Goal: Transaction & Acquisition: Purchase product/service

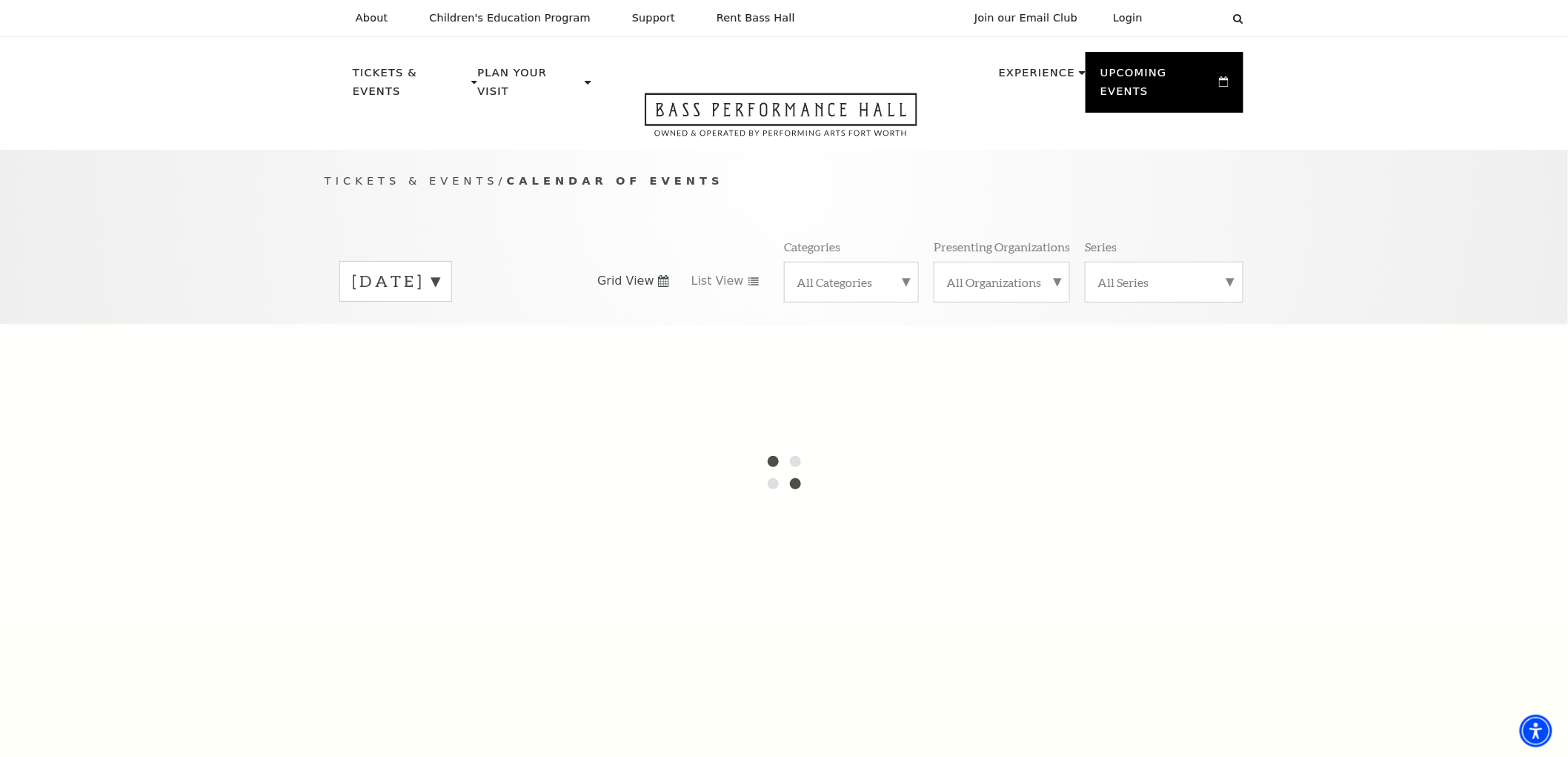
click at [439, 270] on label "August 2025" at bounding box center [395, 281] width 87 height 23
click at [824, 172] on div "Tickets & Events / Calendar of Events August 2025 September 2025 October 2025 N…" at bounding box center [784, 247] width 948 height 151
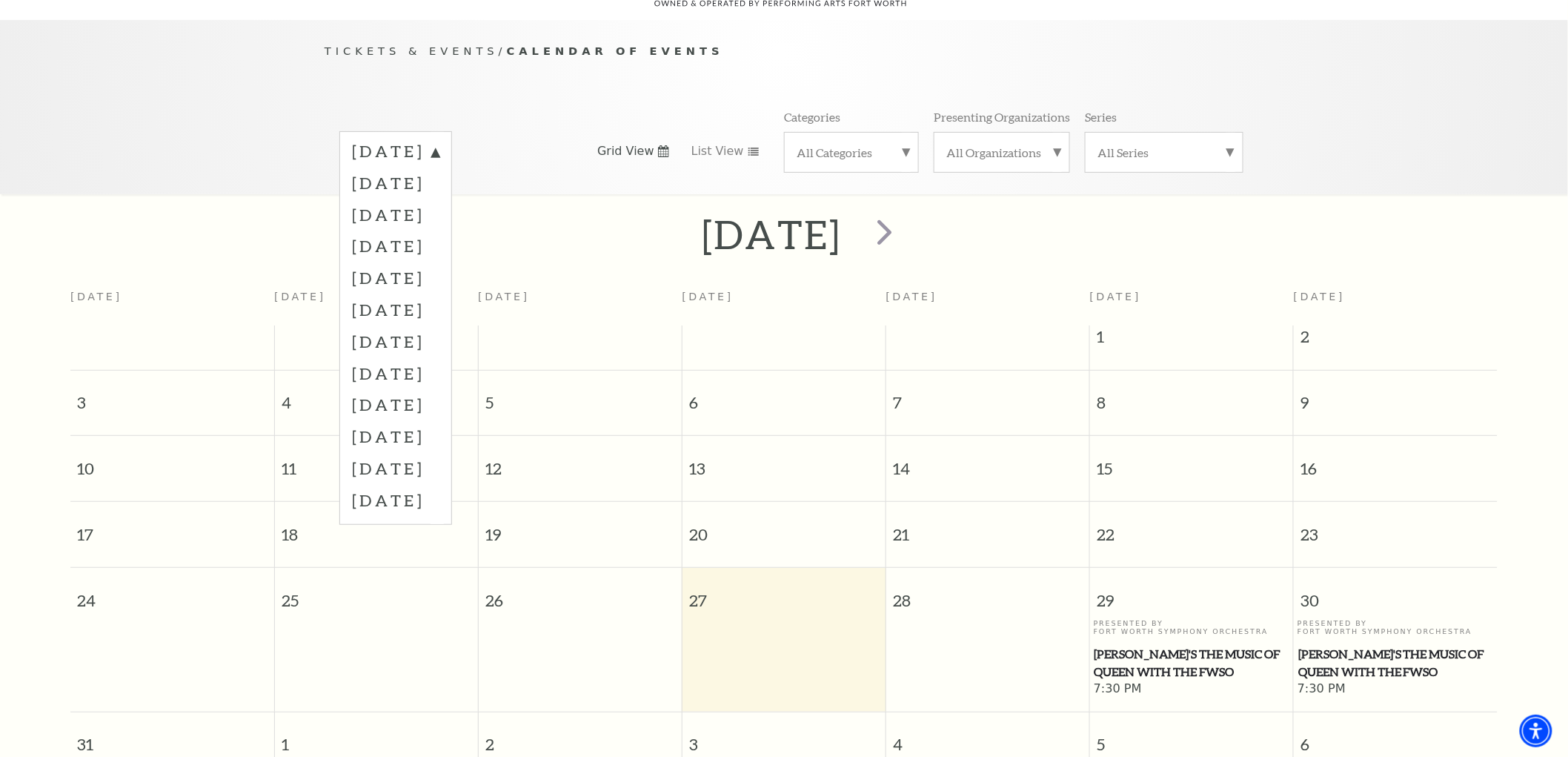
scroll to position [131, 0]
click at [439, 198] on label "October 2025" at bounding box center [395, 214] width 87 height 32
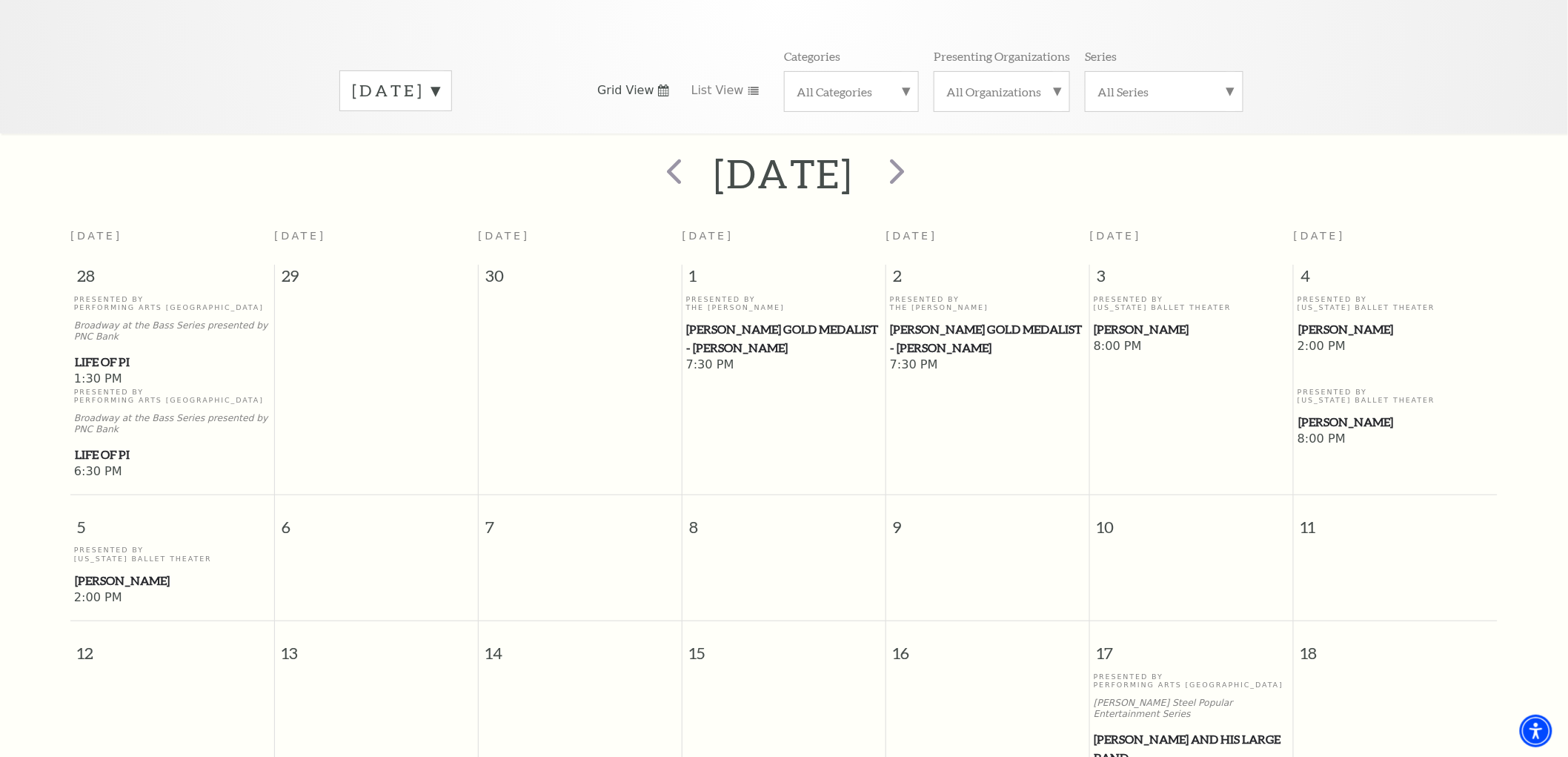
scroll to position [460, 0]
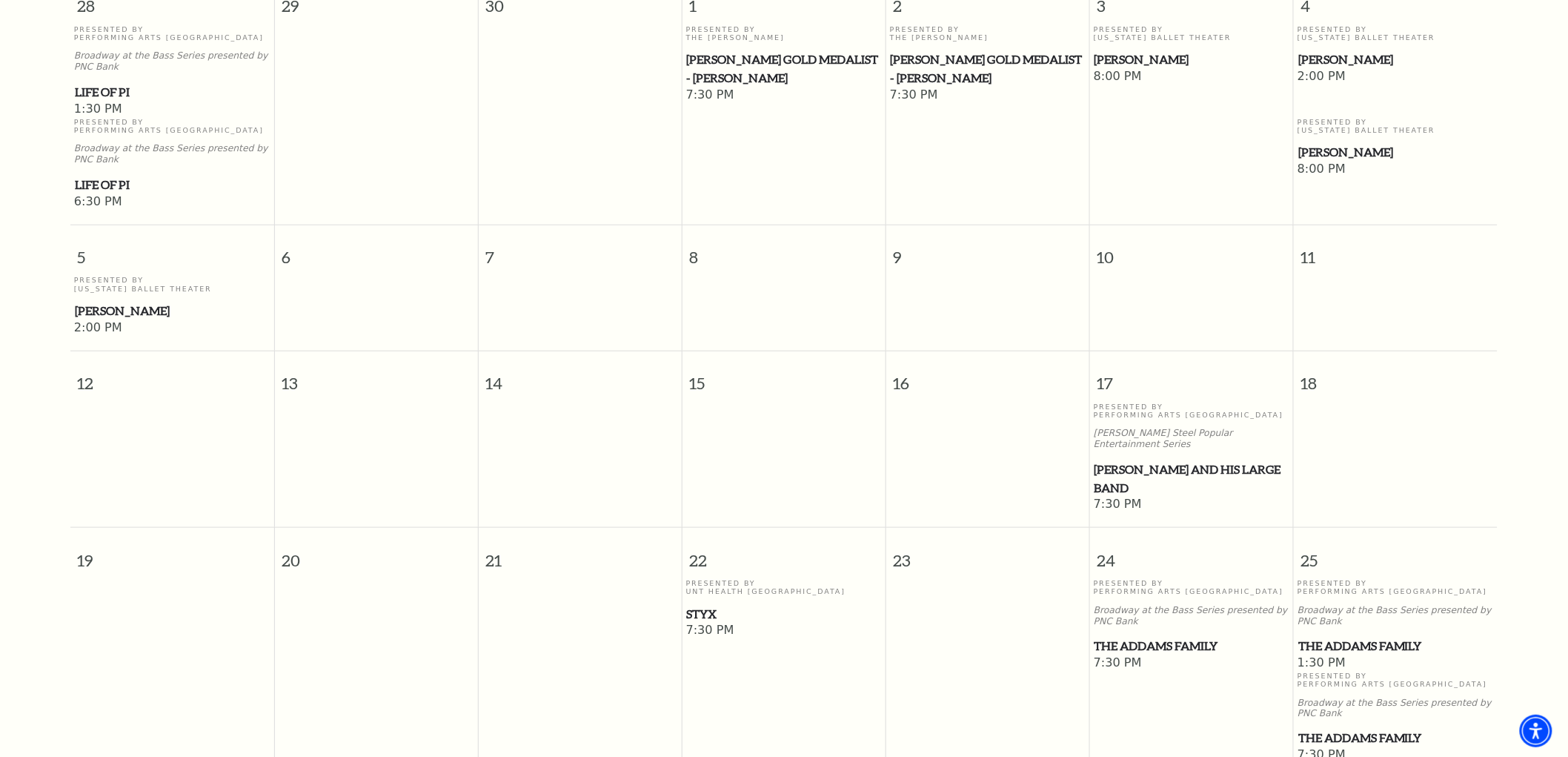
click at [1101, 460] on span "Lyle Lovett and his Large Band" at bounding box center [1191, 478] width 195 height 36
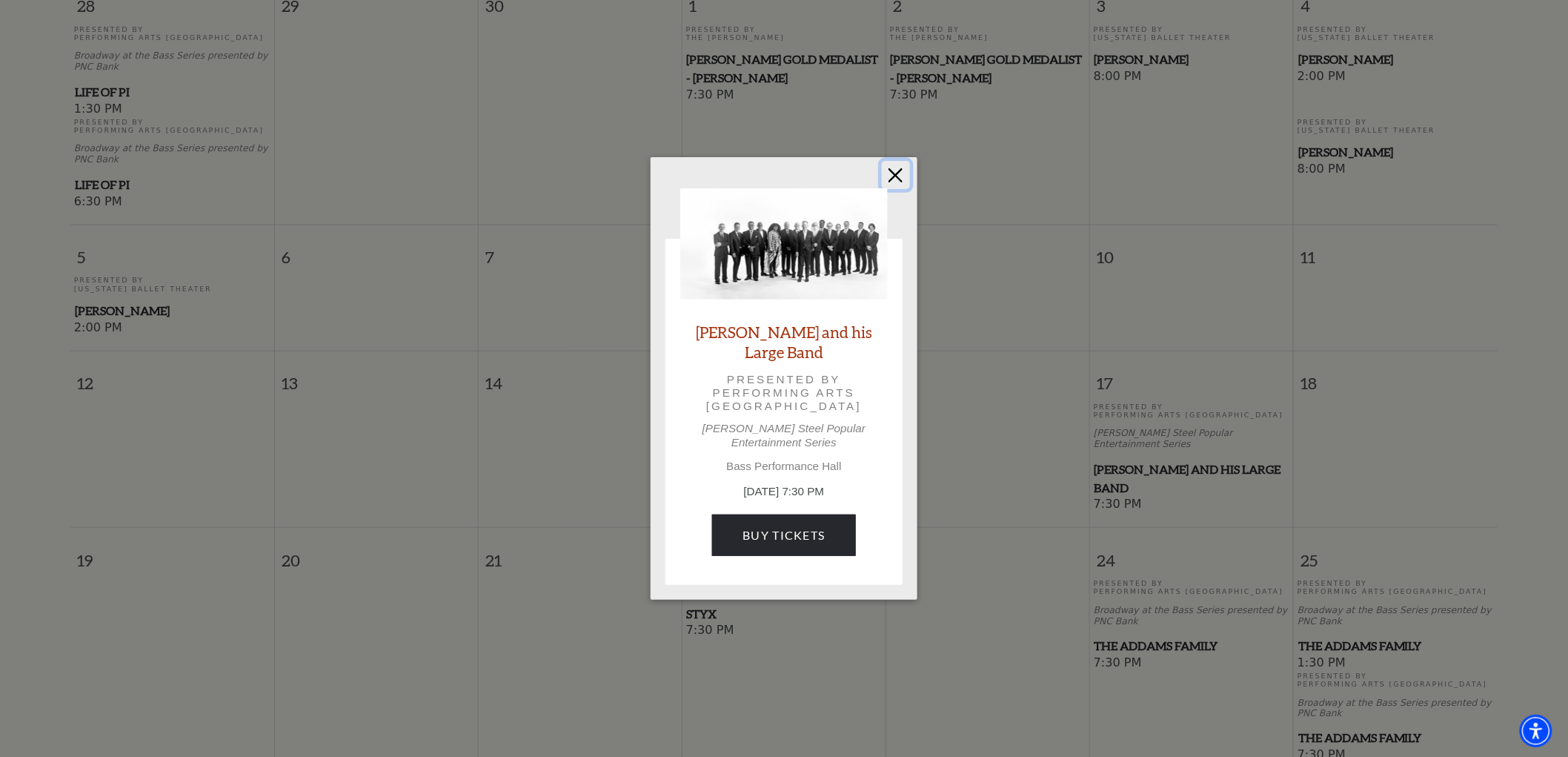
click at [906, 176] on button "Close" at bounding box center [895, 175] width 29 height 29
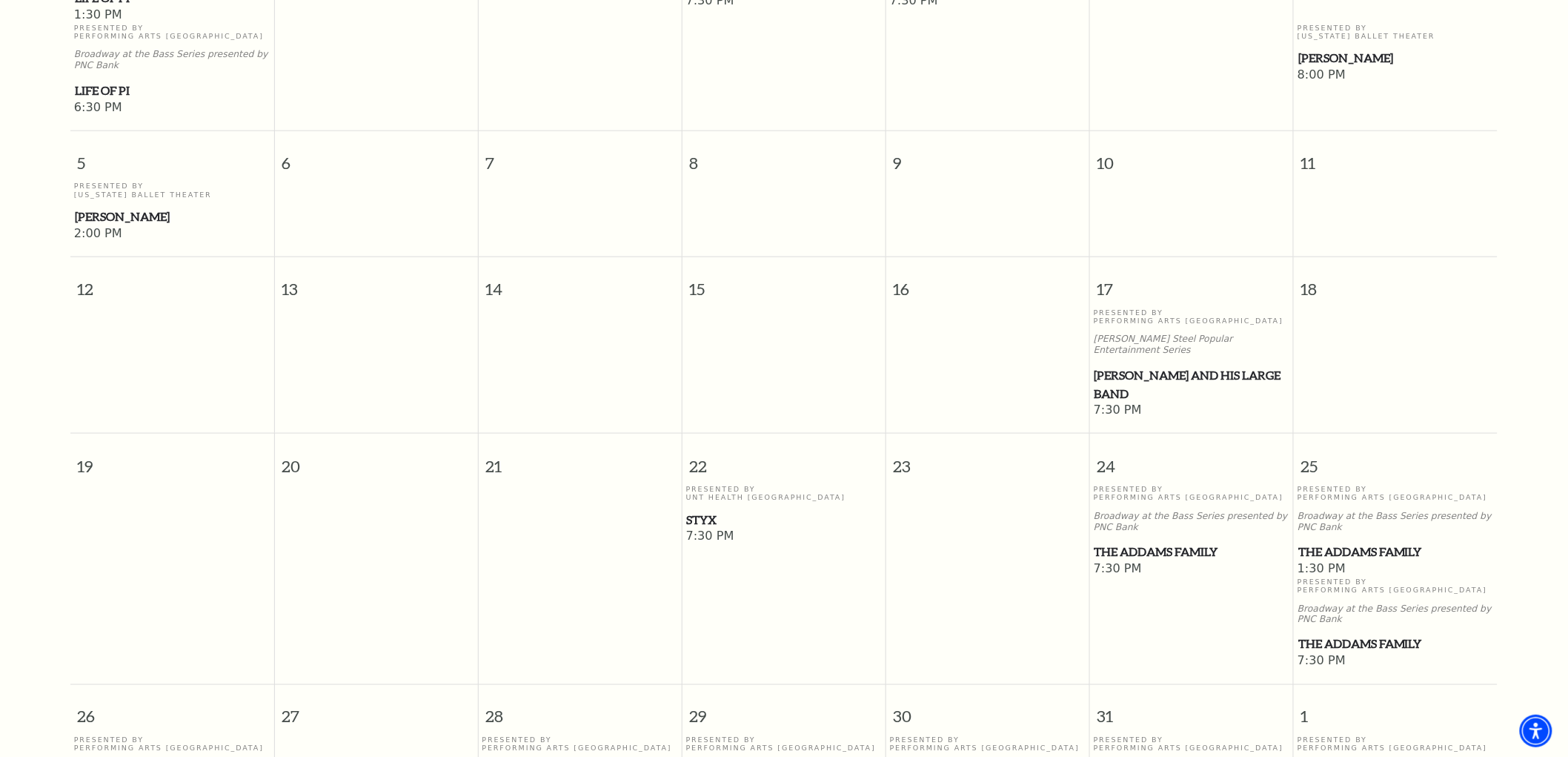
scroll to position [707, 0]
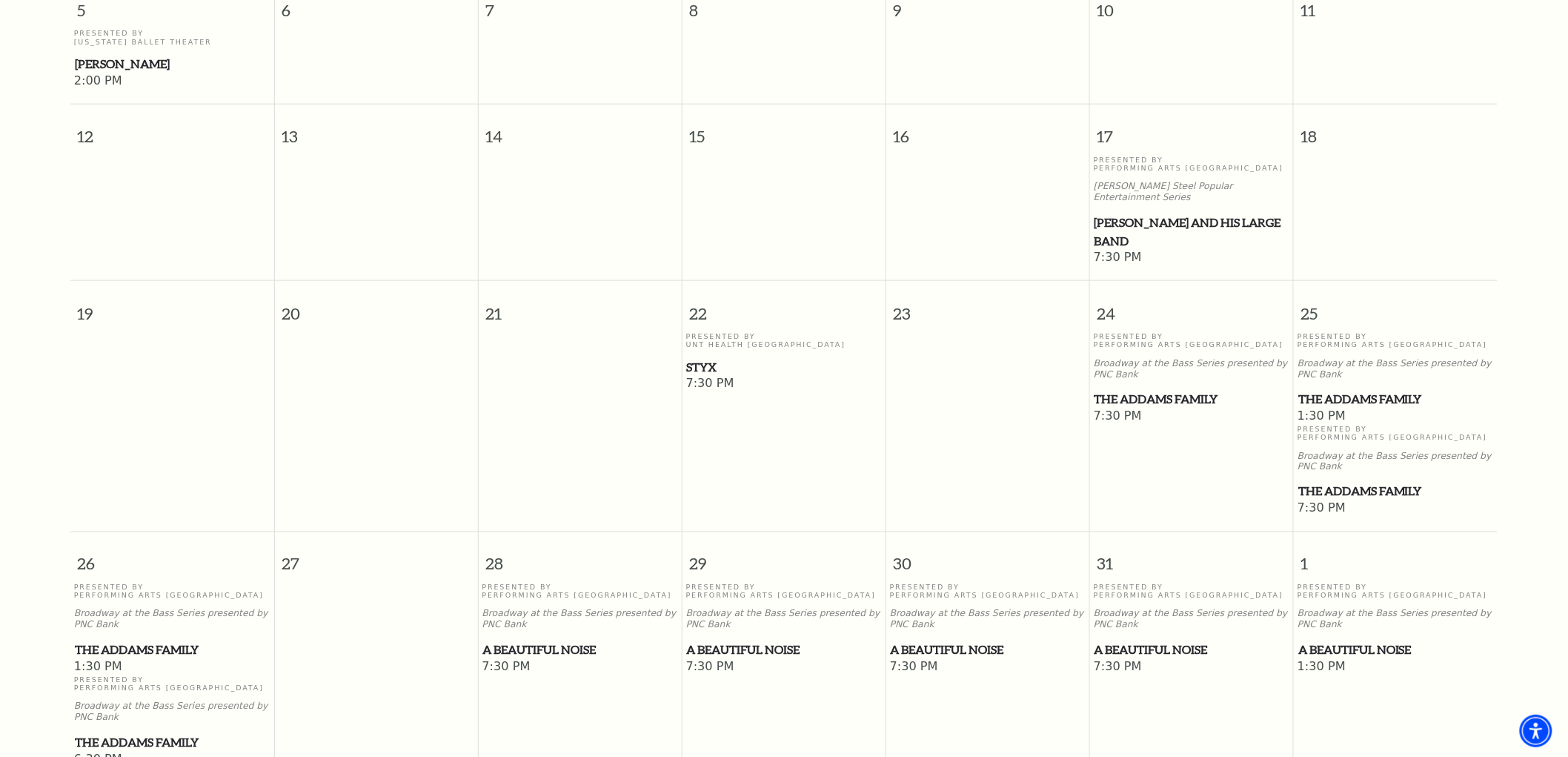
click at [573, 644] on span "A Beautiful Noise" at bounding box center [579, 650] width 195 height 18
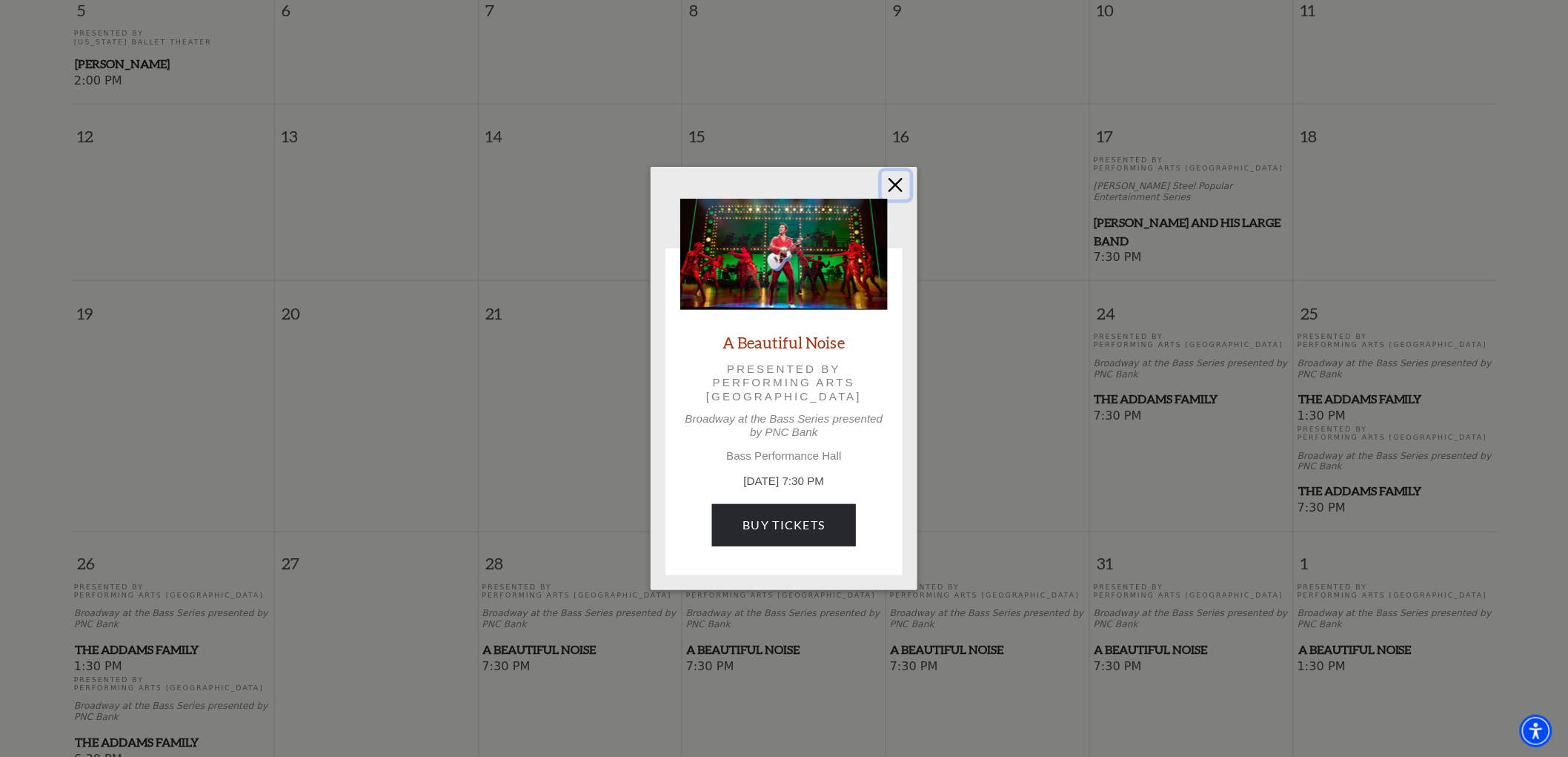
click at [898, 178] on button "Close" at bounding box center [895, 185] width 29 height 29
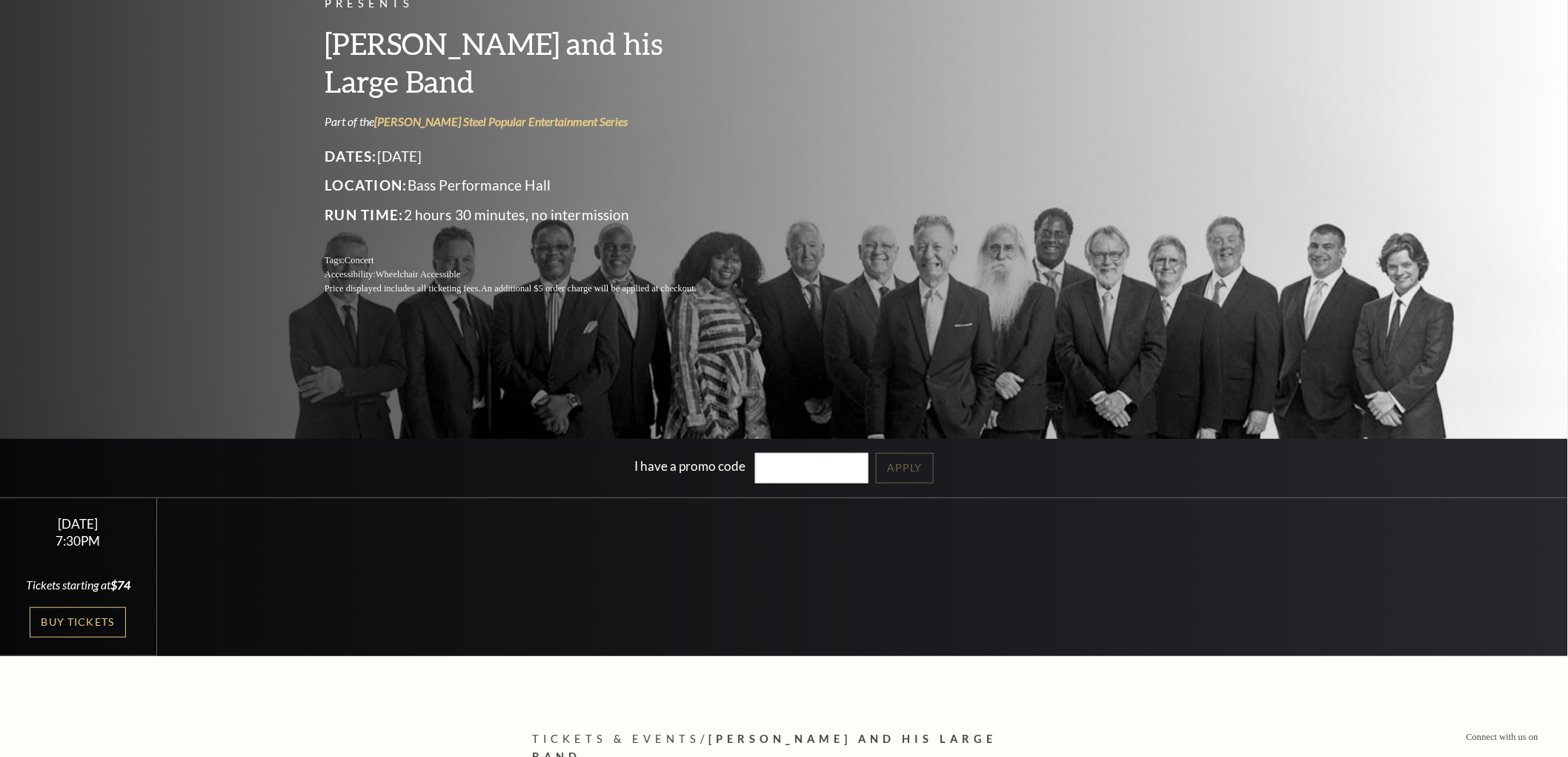
scroll to position [164, 0]
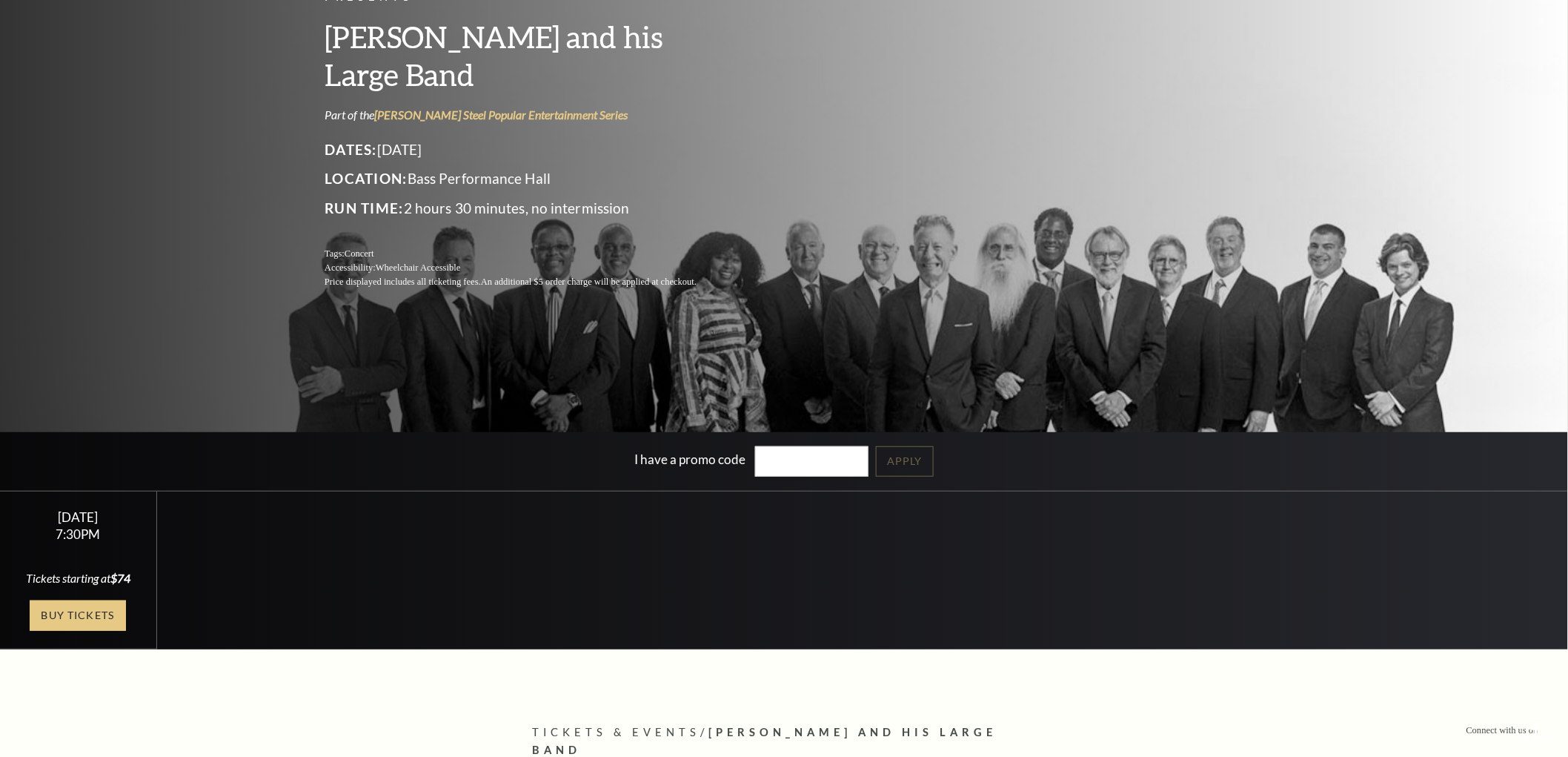
click at [98, 606] on link "Buy Tickets" at bounding box center [77, 615] width 96 height 30
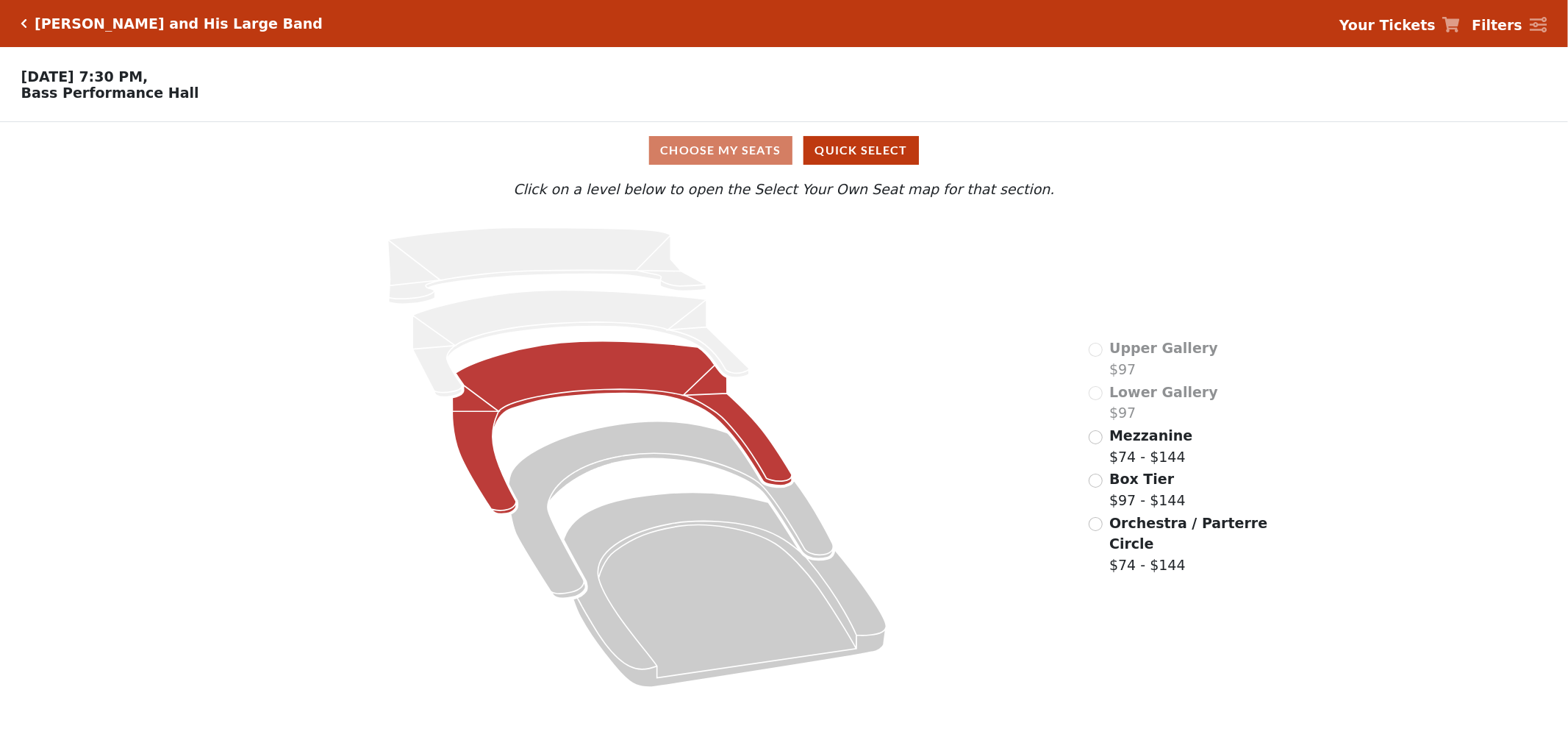
click at [584, 378] on icon at bounding box center [622, 427] width 340 height 173
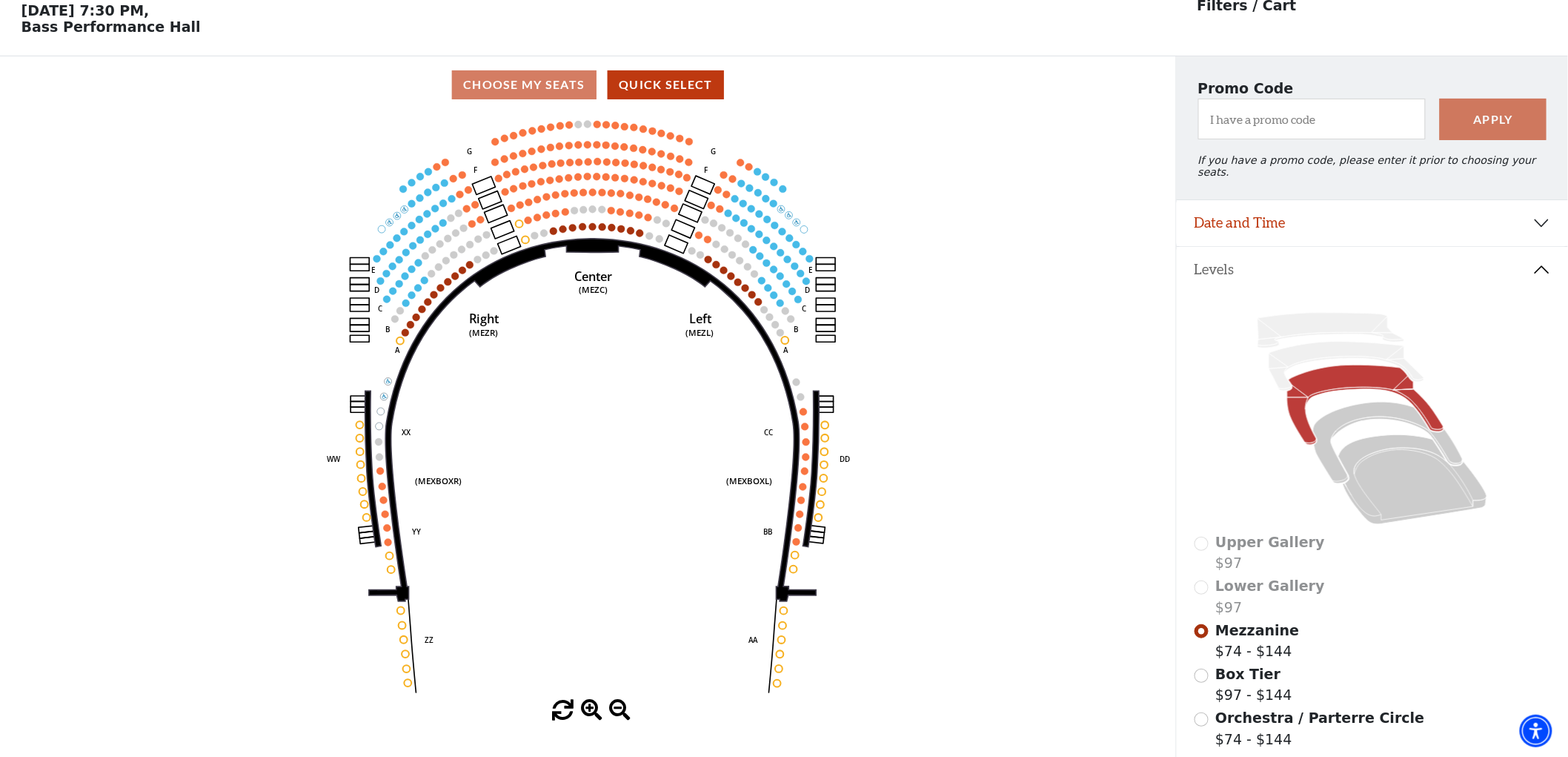
scroll to position [68, 0]
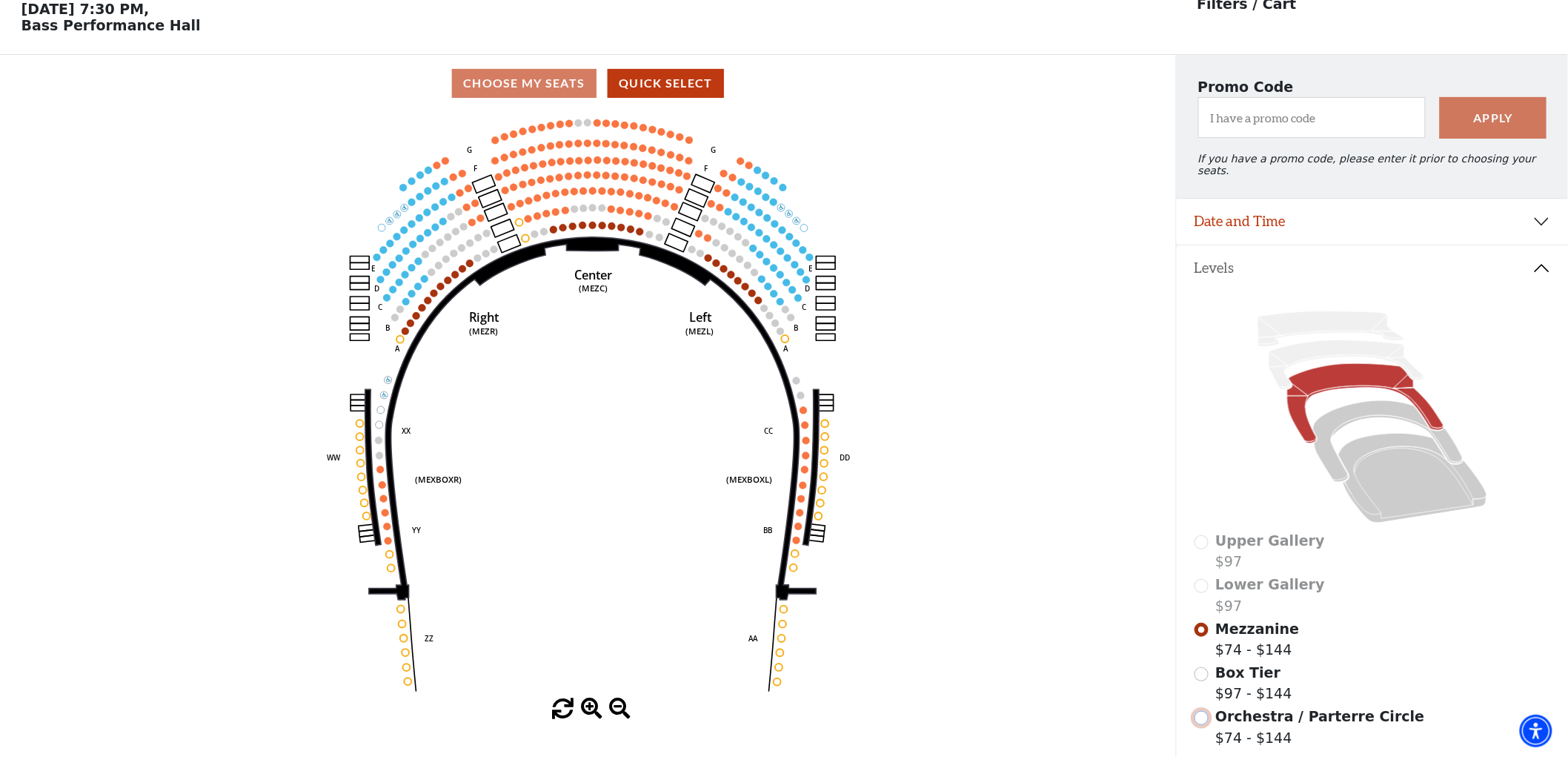
click at [1206, 713] on input "Orchestra / Parterre Circle$74 - $144\a" at bounding box center [1201, 717] width 14 height 14
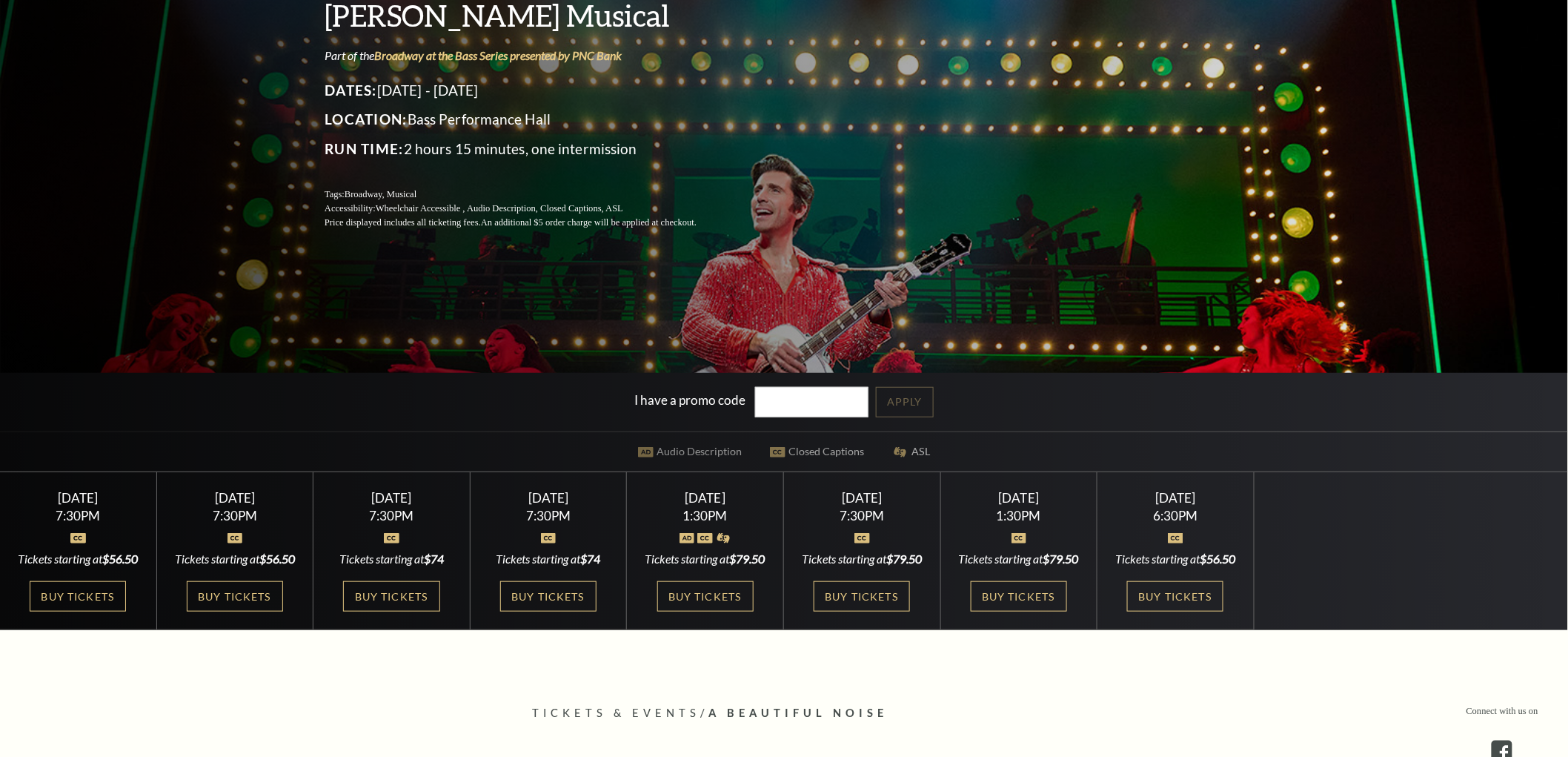
scroll to position [329, 0]
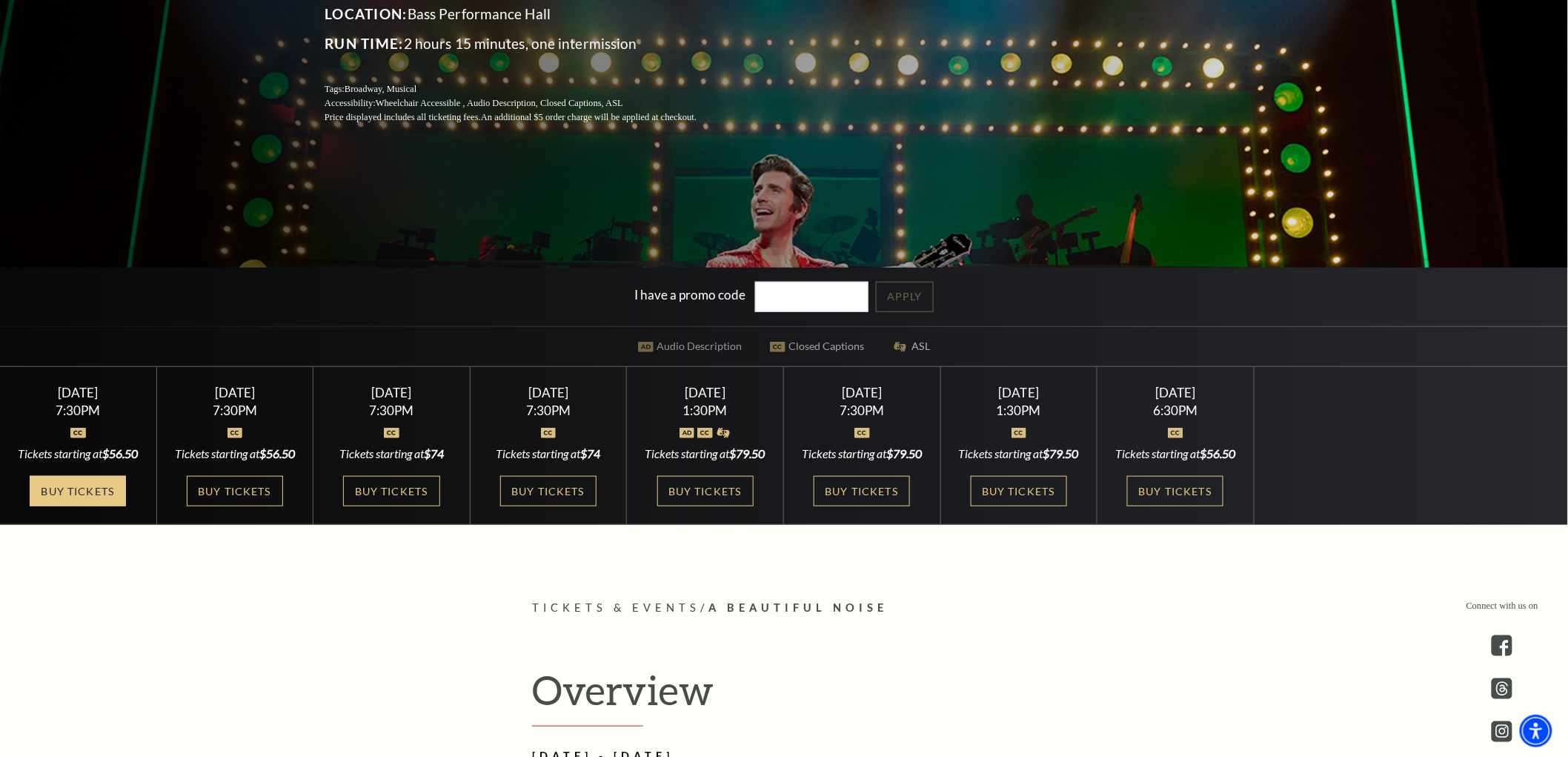
click at [112, 506] on link "Buy Tickets" at bounding box center [77, 491] width 96 height 30
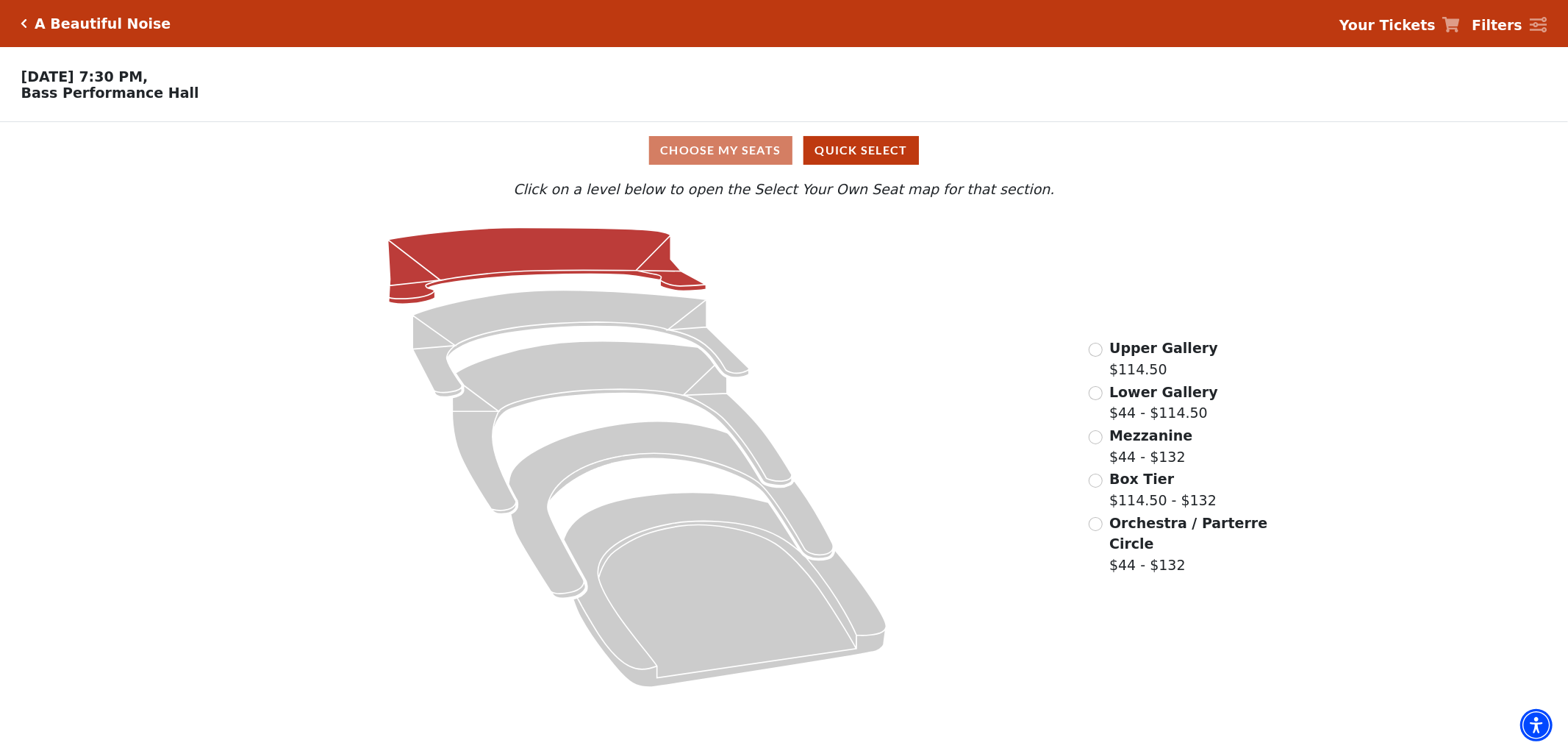
click at [620, 245] on icon at bounding box center [546, 265] width 318 height 76
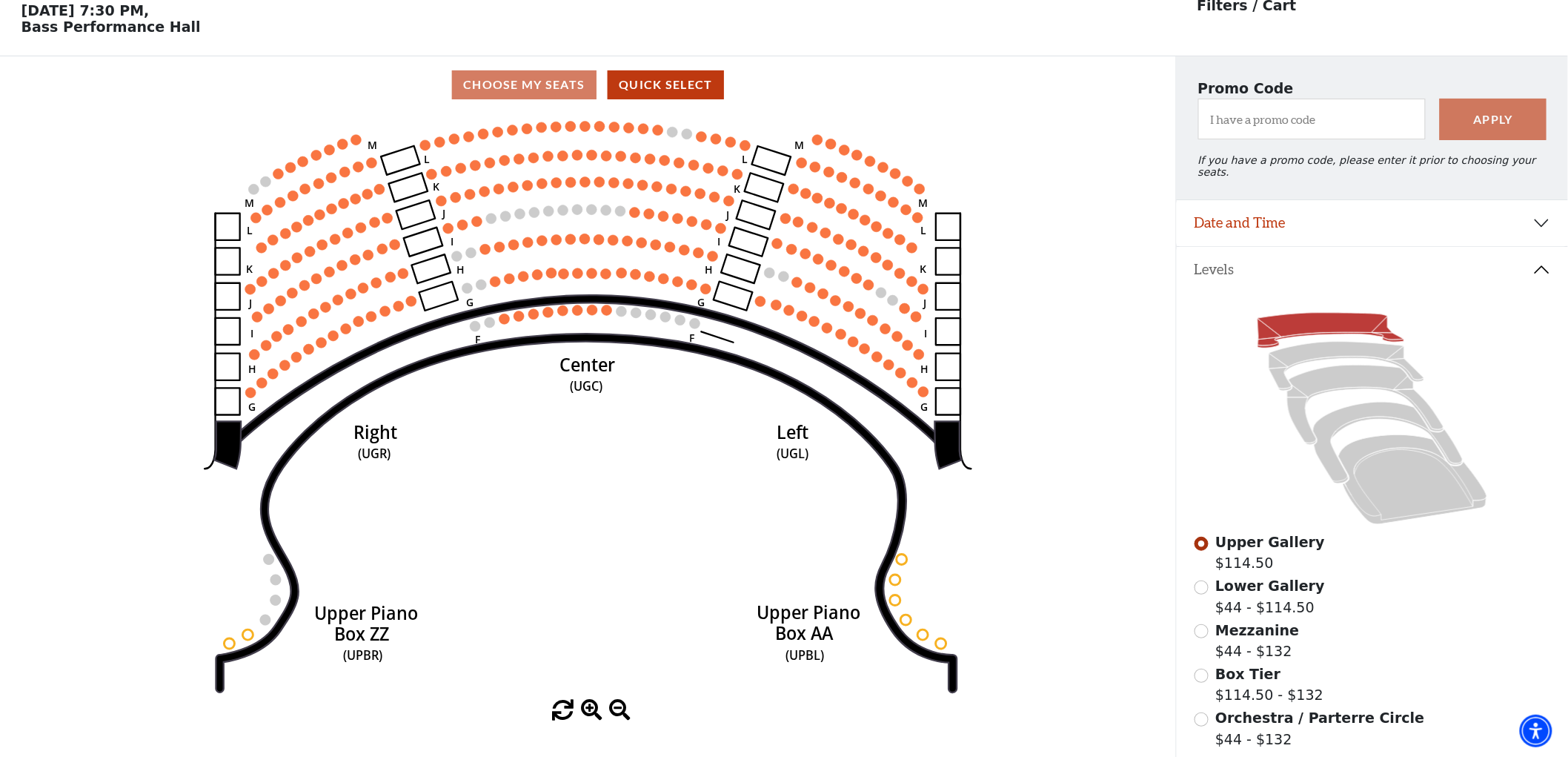
scroll to position [68, 0]
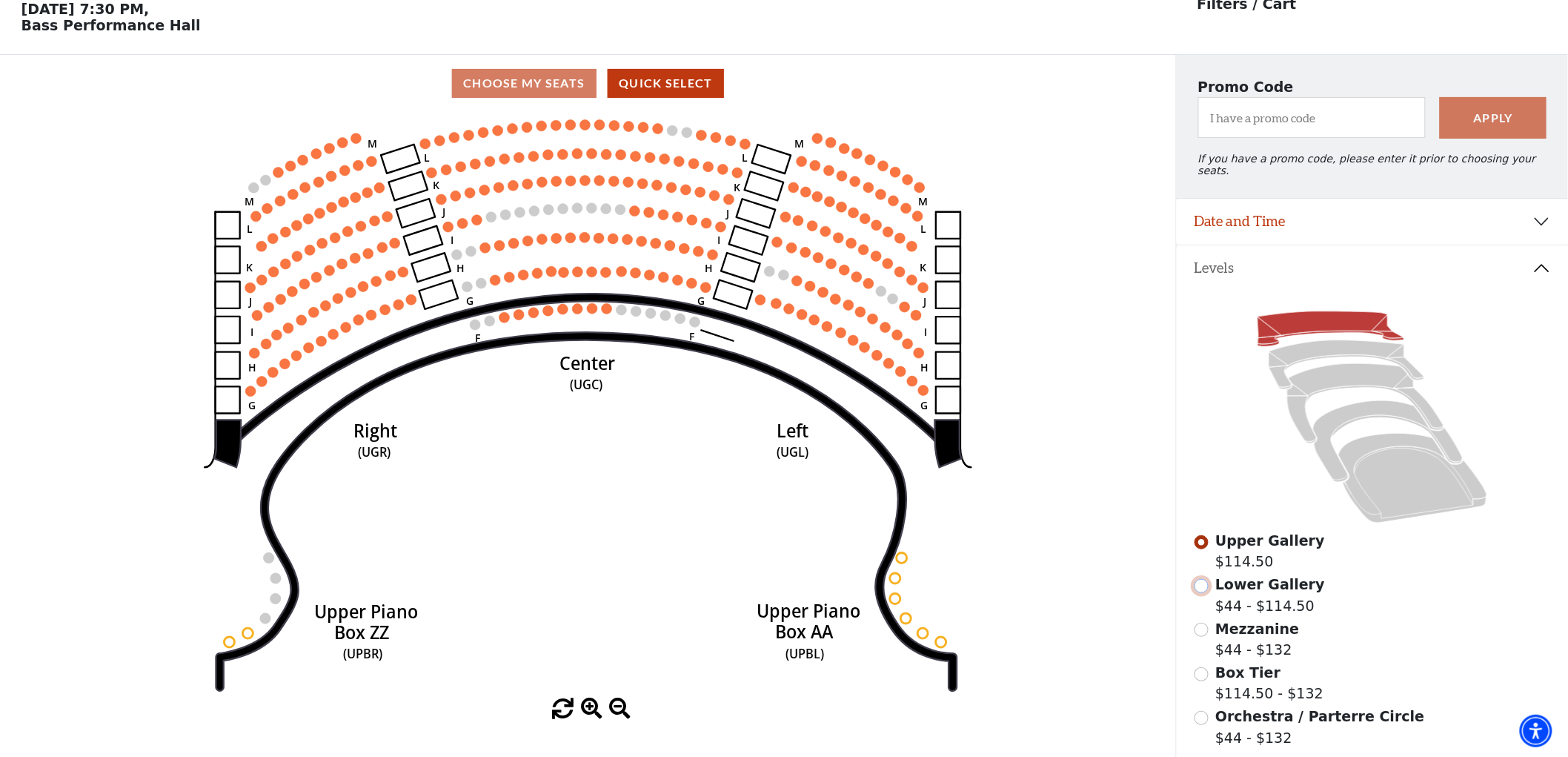
click at [1204, 581] on input "Lower Gallery$44 - $114.50\a" at bounding box center [1201, 586] width 14 height 14
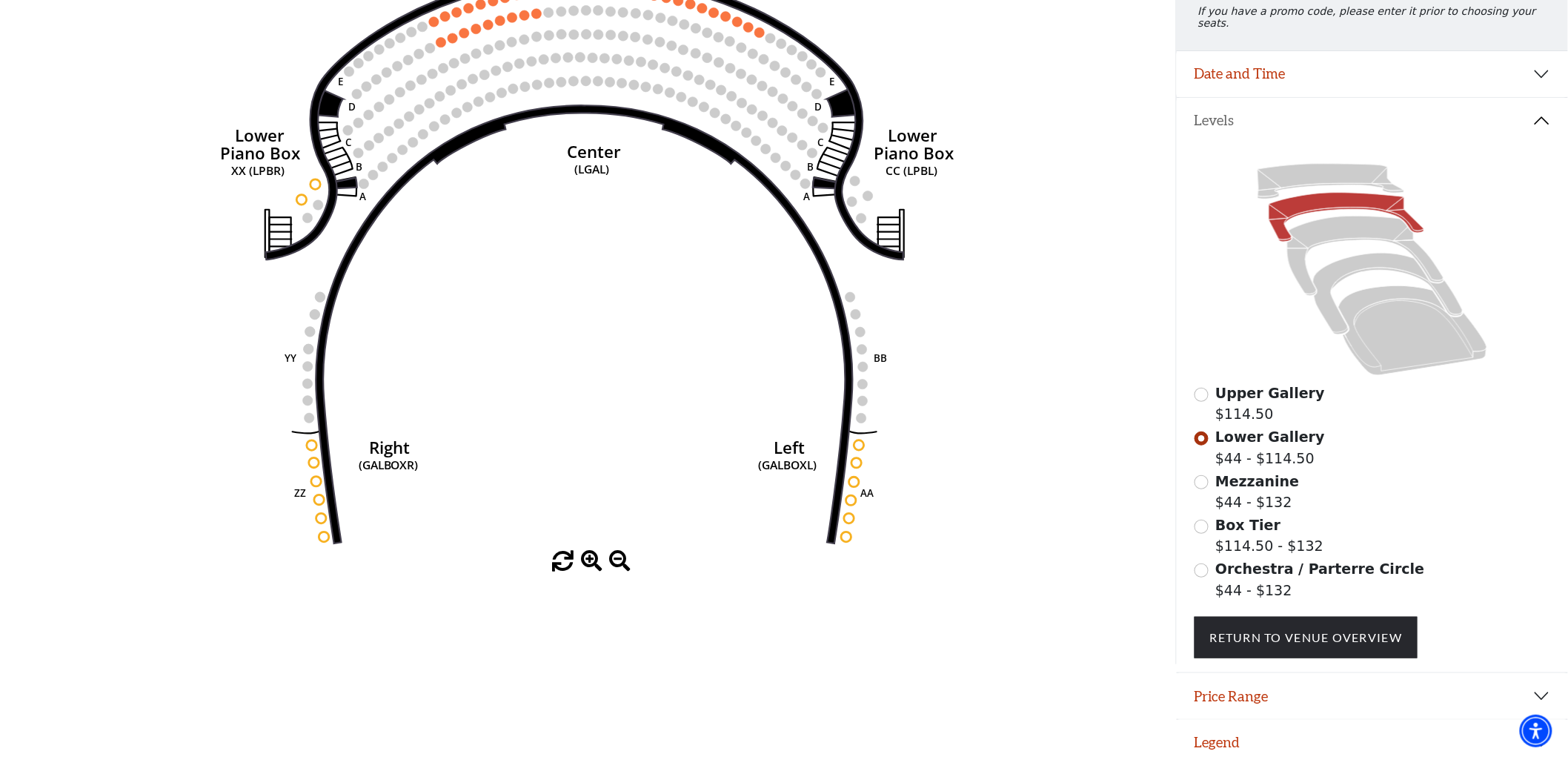
scroll to position [218, 0]
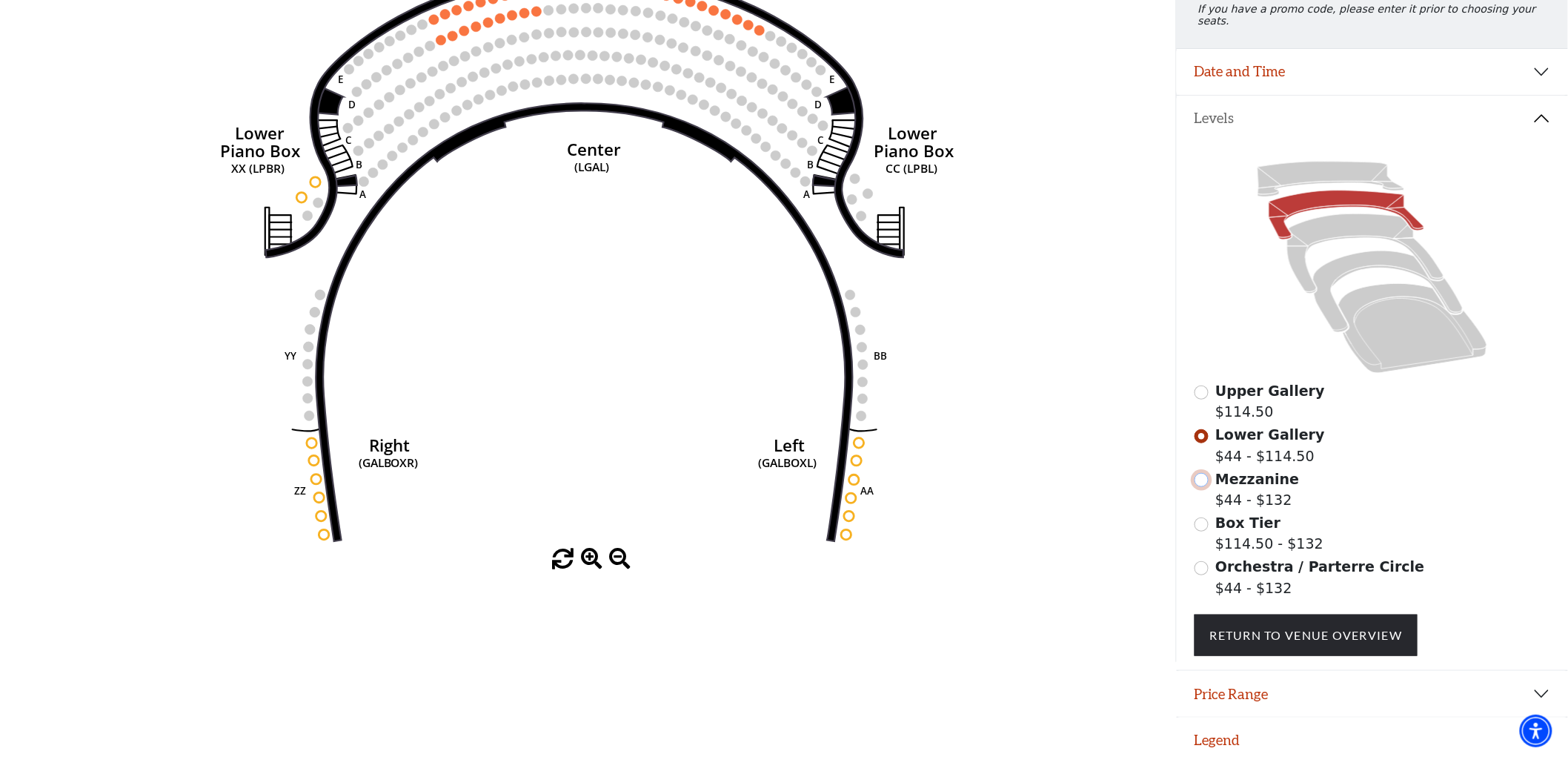
click at [1205, 472] on input "Mezzanine$44 - $132\a" at bounding box center [1201, 479] width 14 height 14
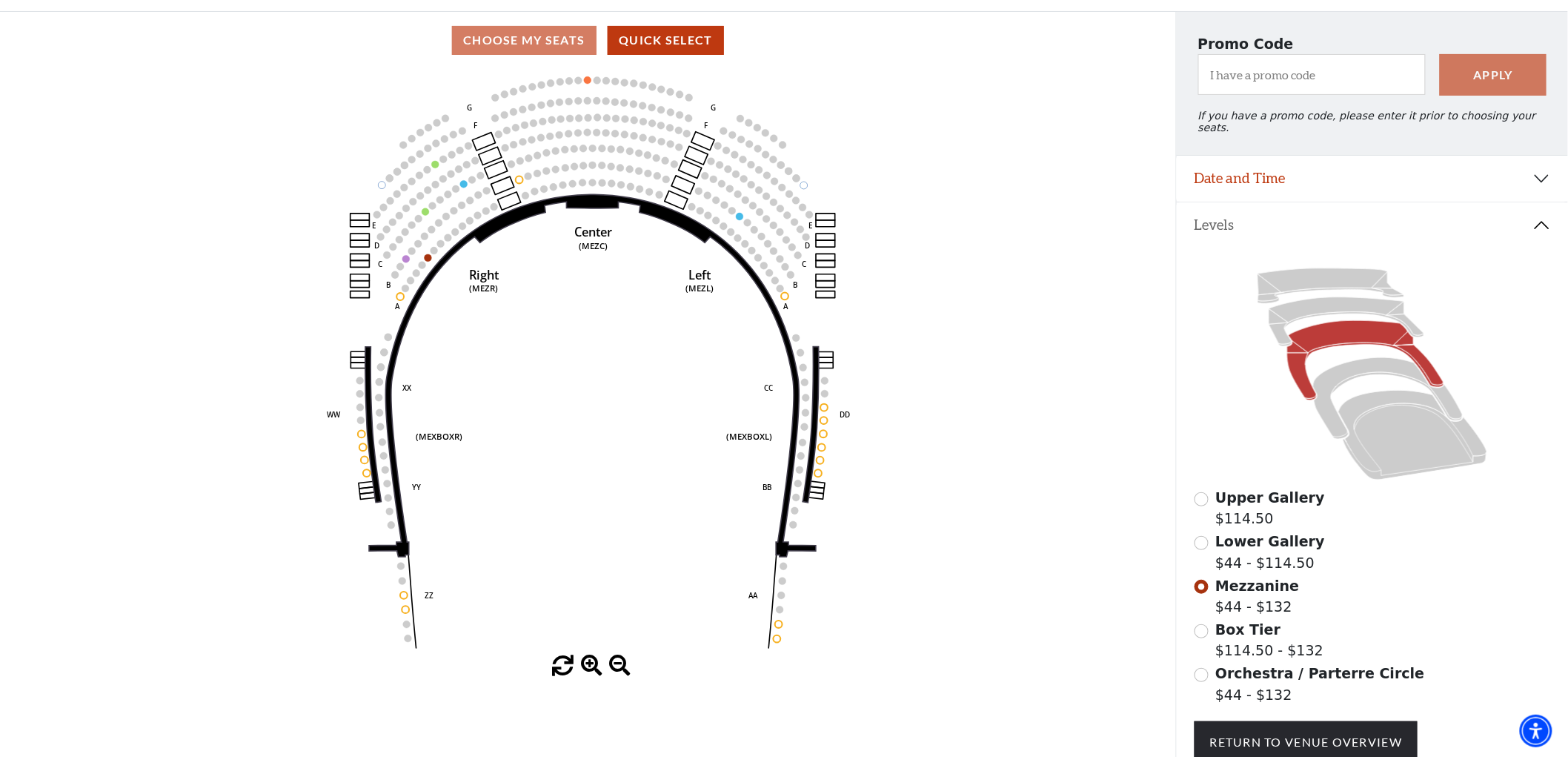
scroll to position [151, 0]
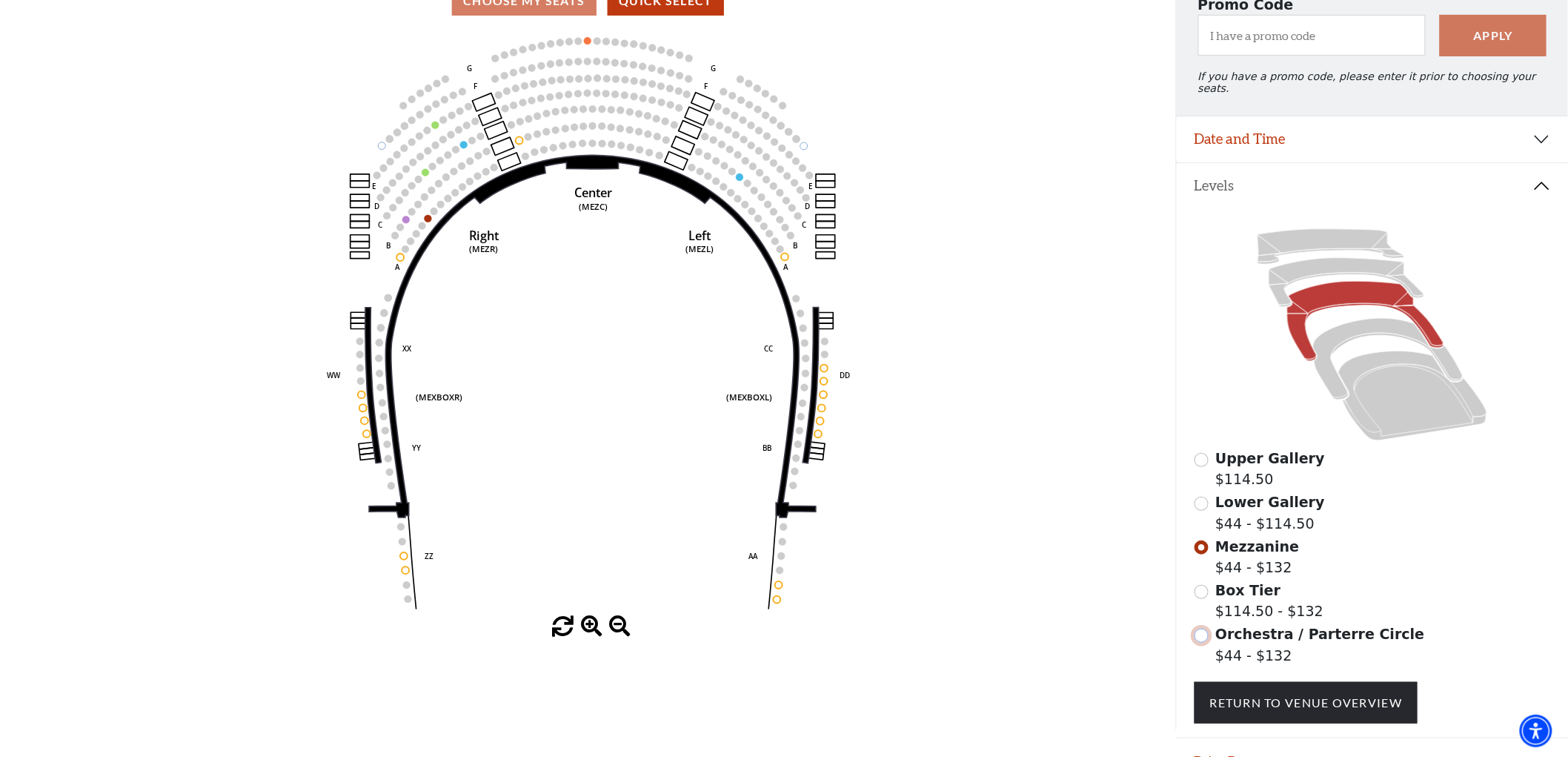
click at [1199, 628] on input "Orchestra / Parterre Circle$44 - $132\a" at bounding box center [1201, 635] width 14 height 14
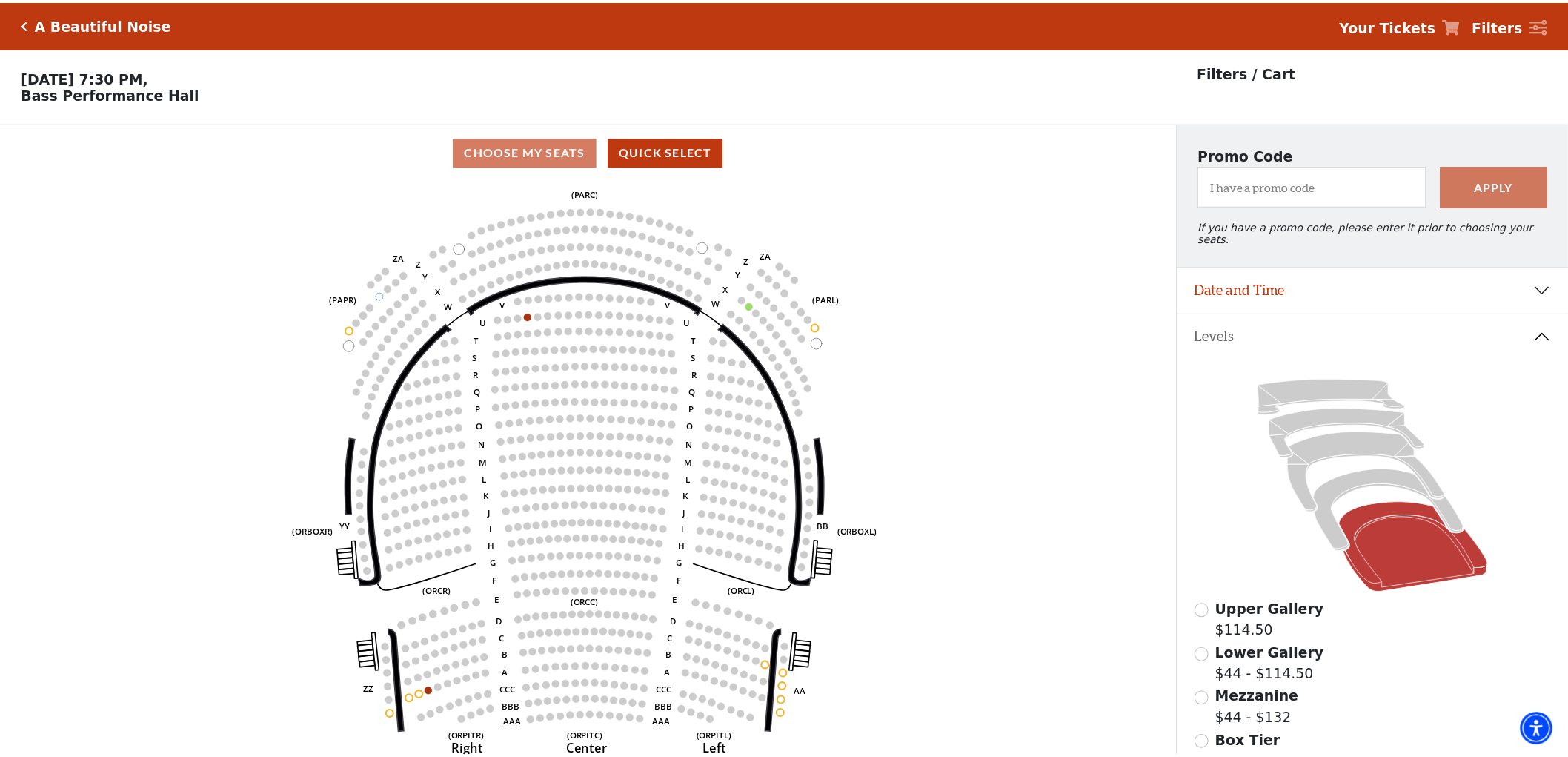
scroll to position [68, 0]
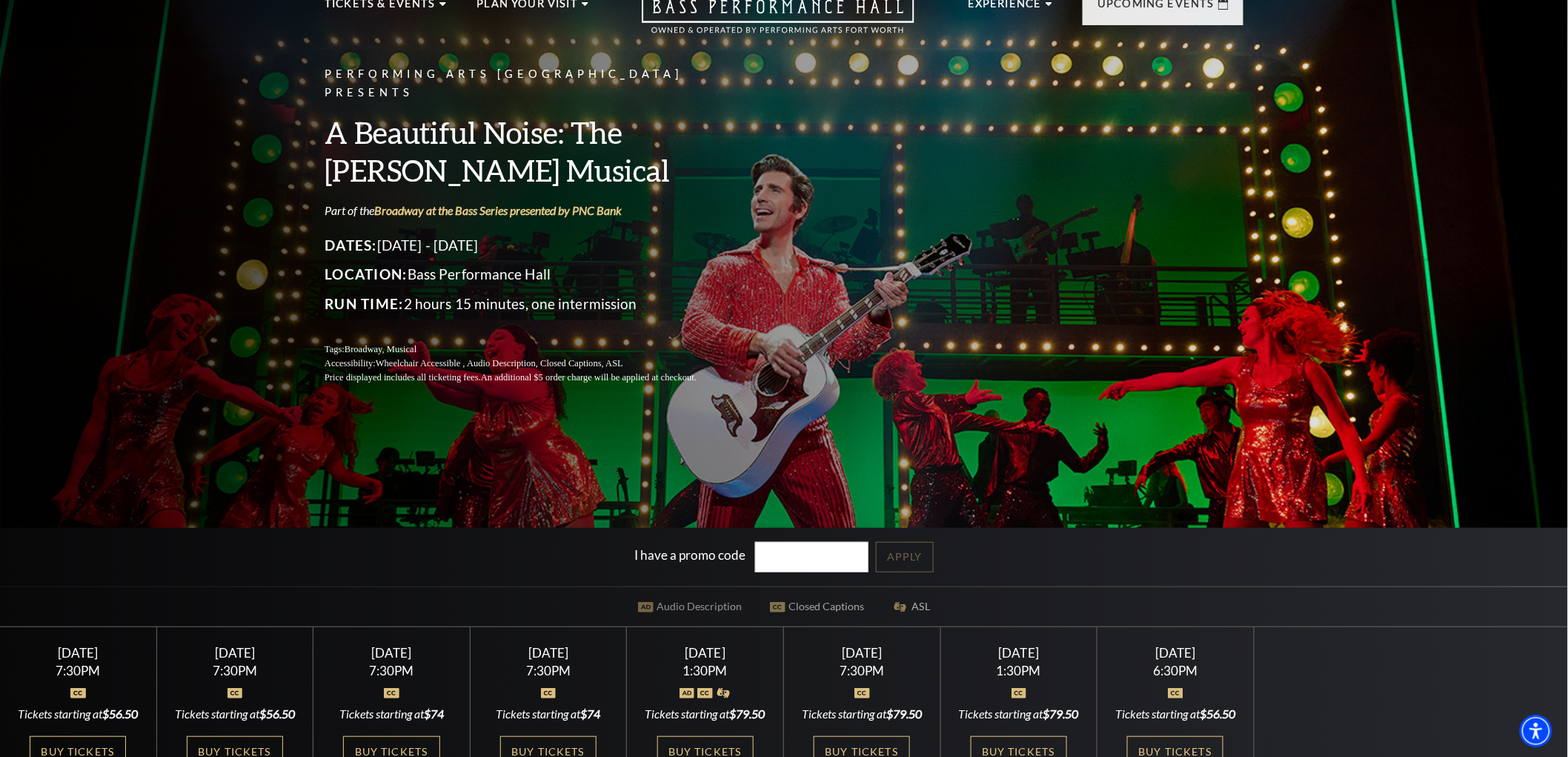
scroll to position [247, 0]
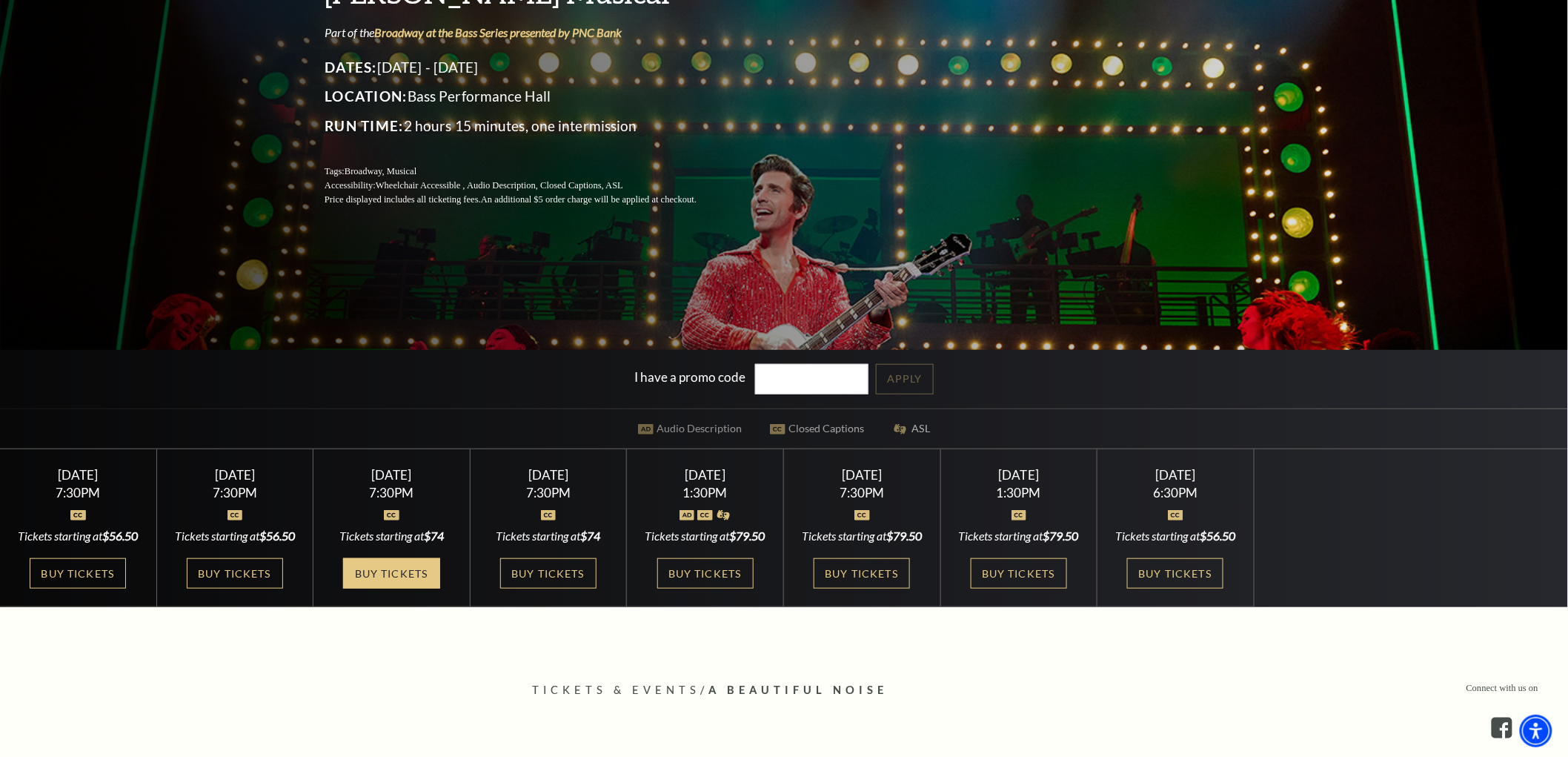
drag, startPoint x: 234, startPoint y: 603, endPoint x: 369, endPoint y: 581, distance: 136.8
drag, startPoint x: 693, startPoint y: 596, endPoint x: 808, endPoint y: 602, distance: 115.2
drag, startPoint x: 868, startPoint y: 608, endPoint x: 877, endPoint y: 603, distance: 10.3
drag, startPoint x: 1022, startPoint y: 578, endPoint x: 1035, endPoint y: 576, distance: 13.2
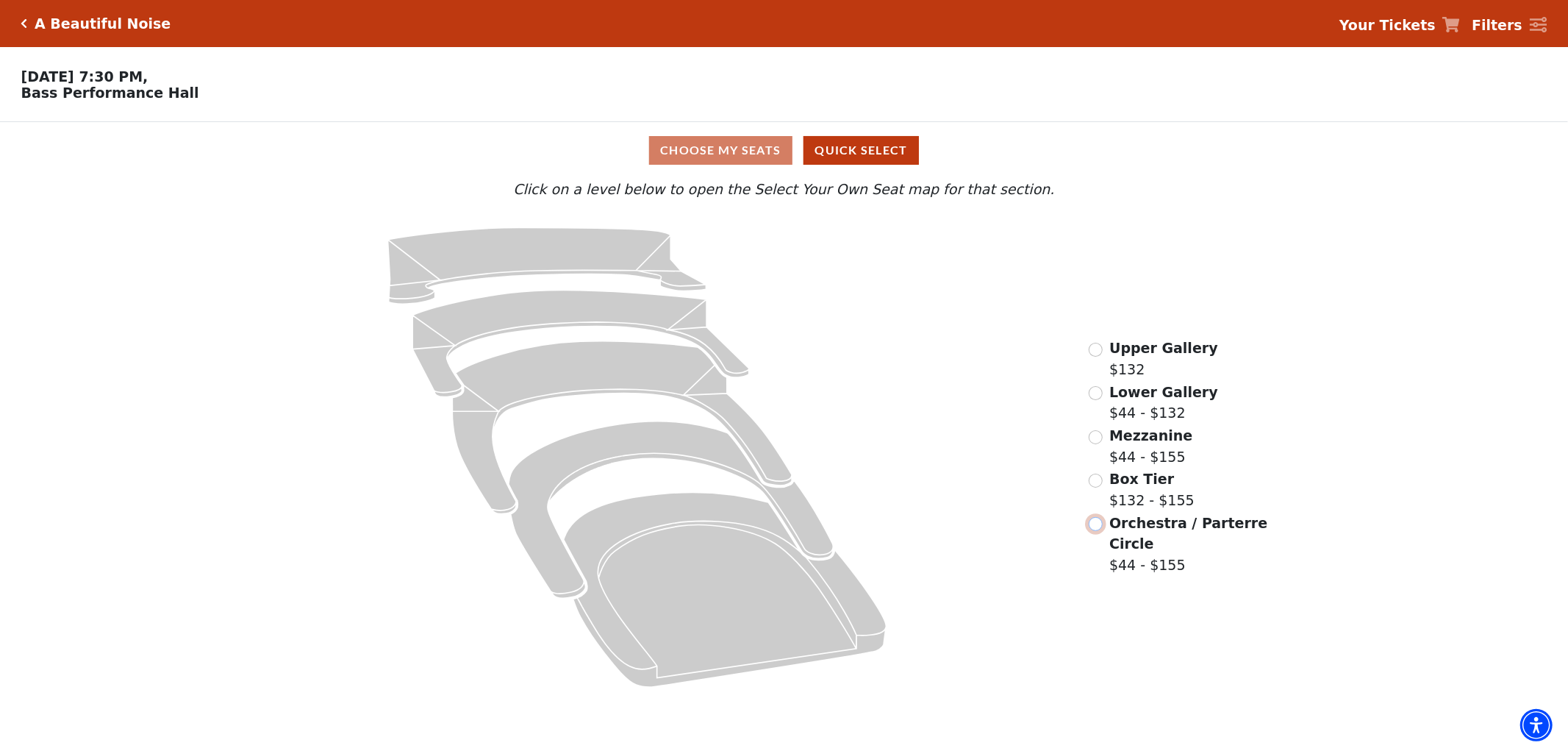
click at [1093, 524] on input "Orchestra / Parterre Circle$44 - $155\a" at bounding box center [1096, 524] width 14 height 14
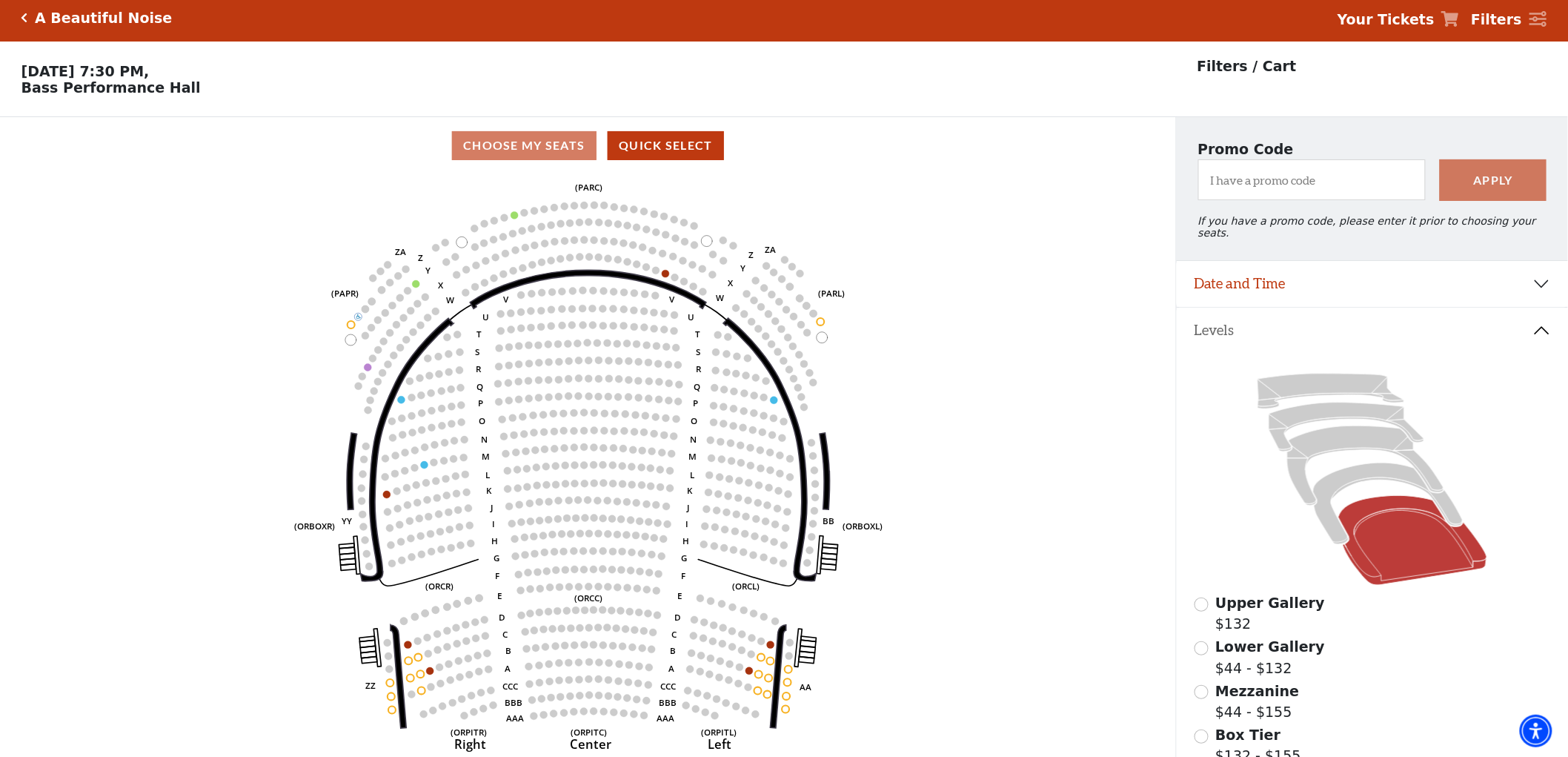
scroll to position [68, 0]
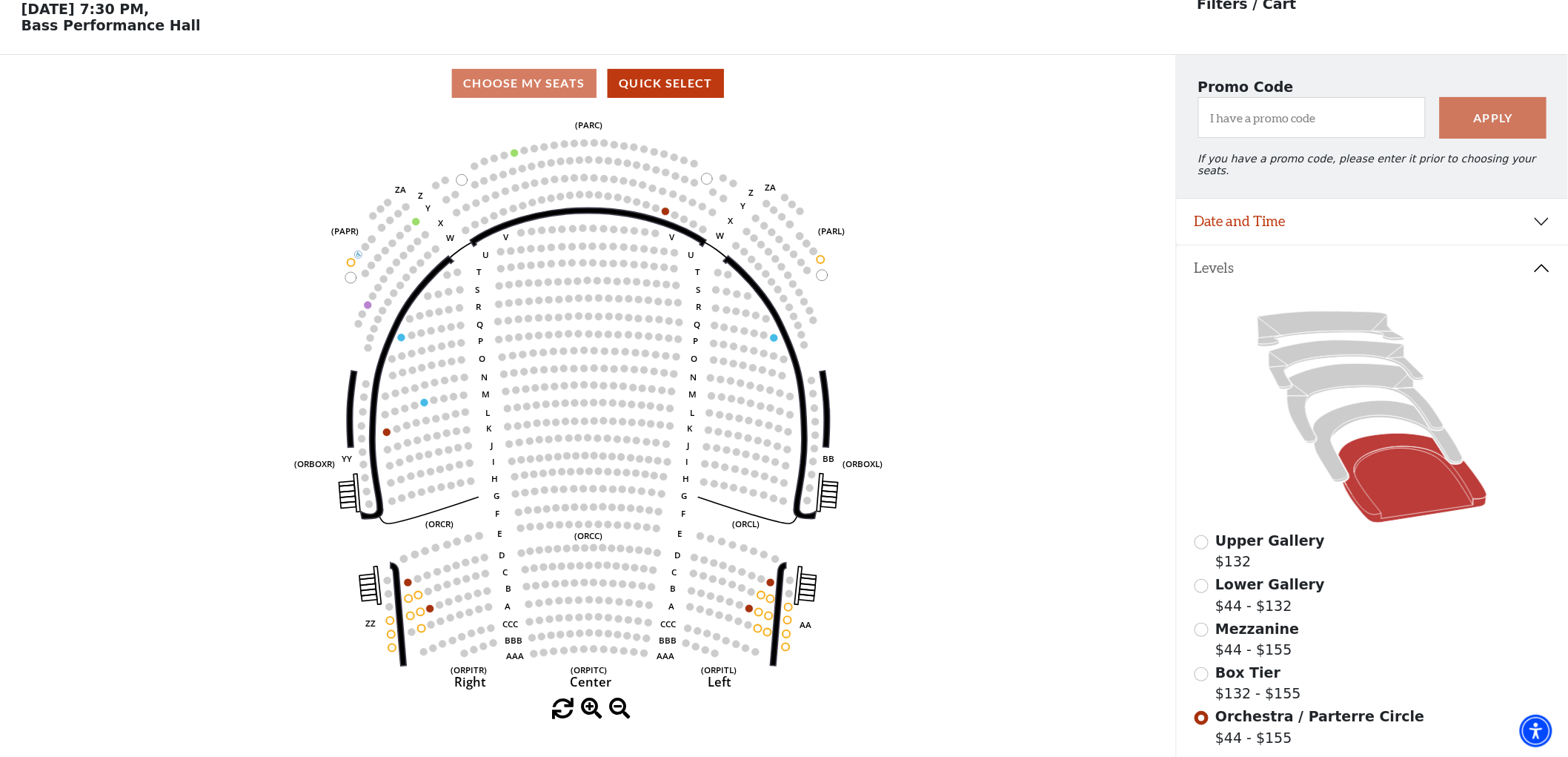
click at [1201, 632] on div "Mezzanine $44 - $155" at bounding box center [1373, 638] width 356 height 42
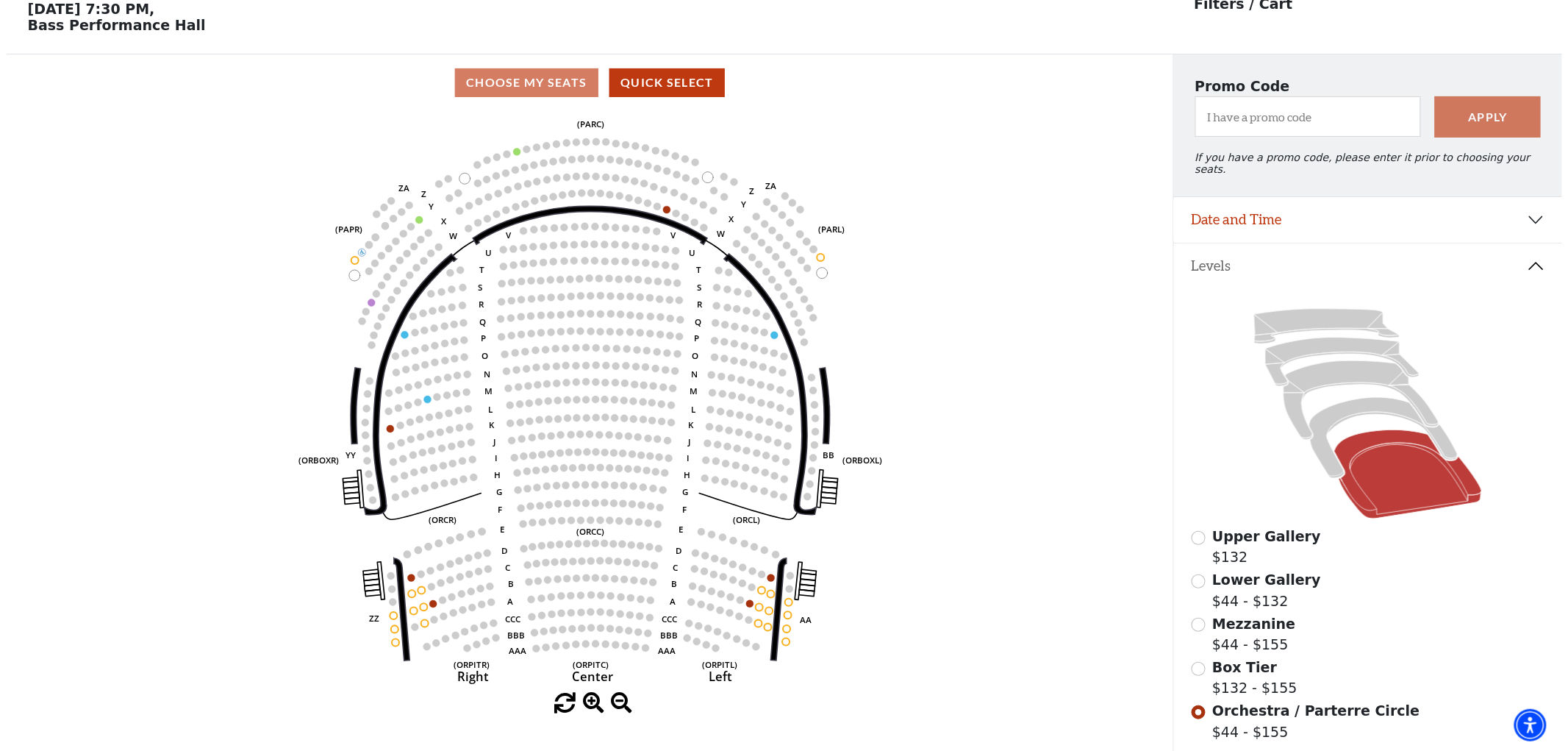
scroll to position [0, 0]
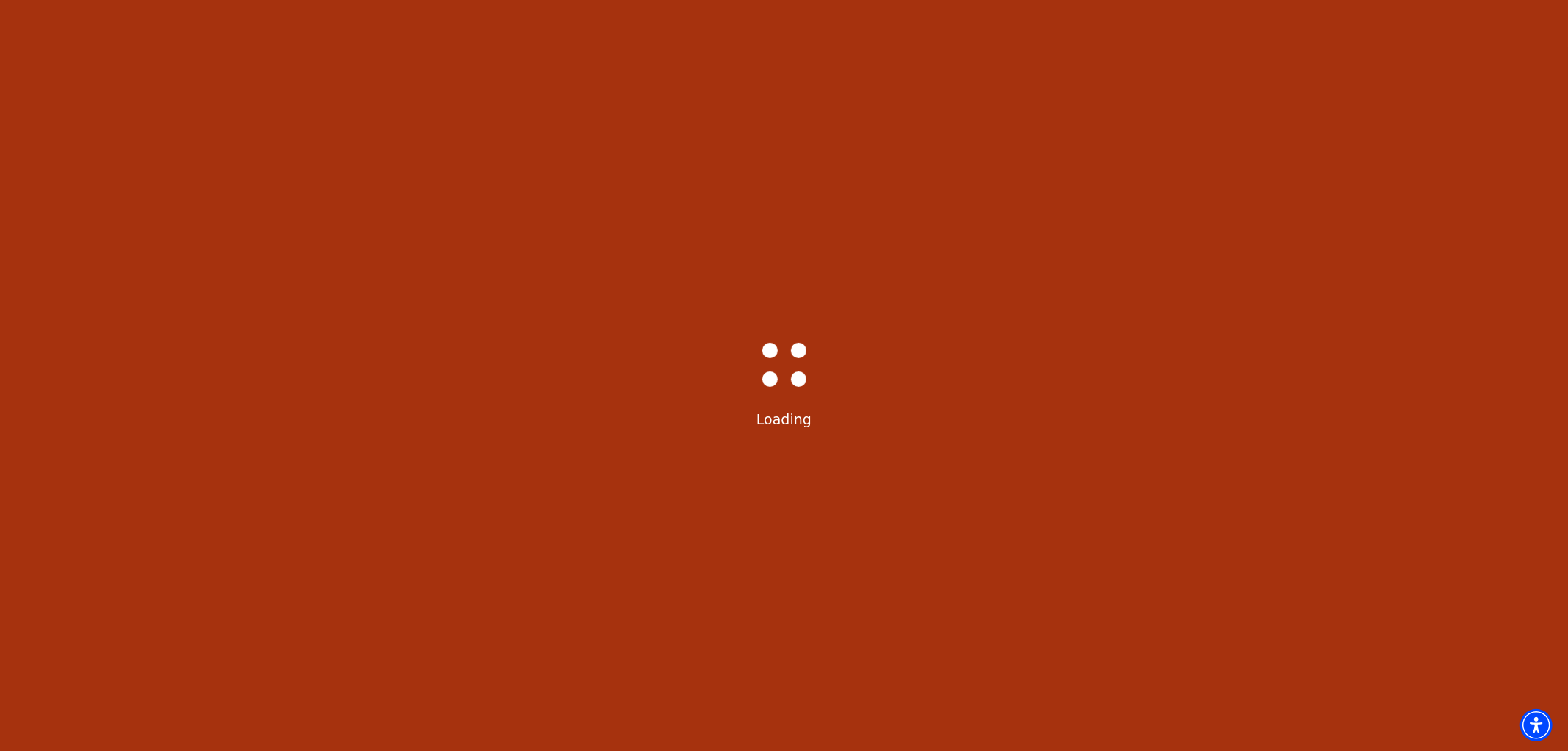
click at [1192, 618] on div "Bass-Hall_Loader-Med-Gray Loading" at bounding box center [784, 375] width 1568 height 751
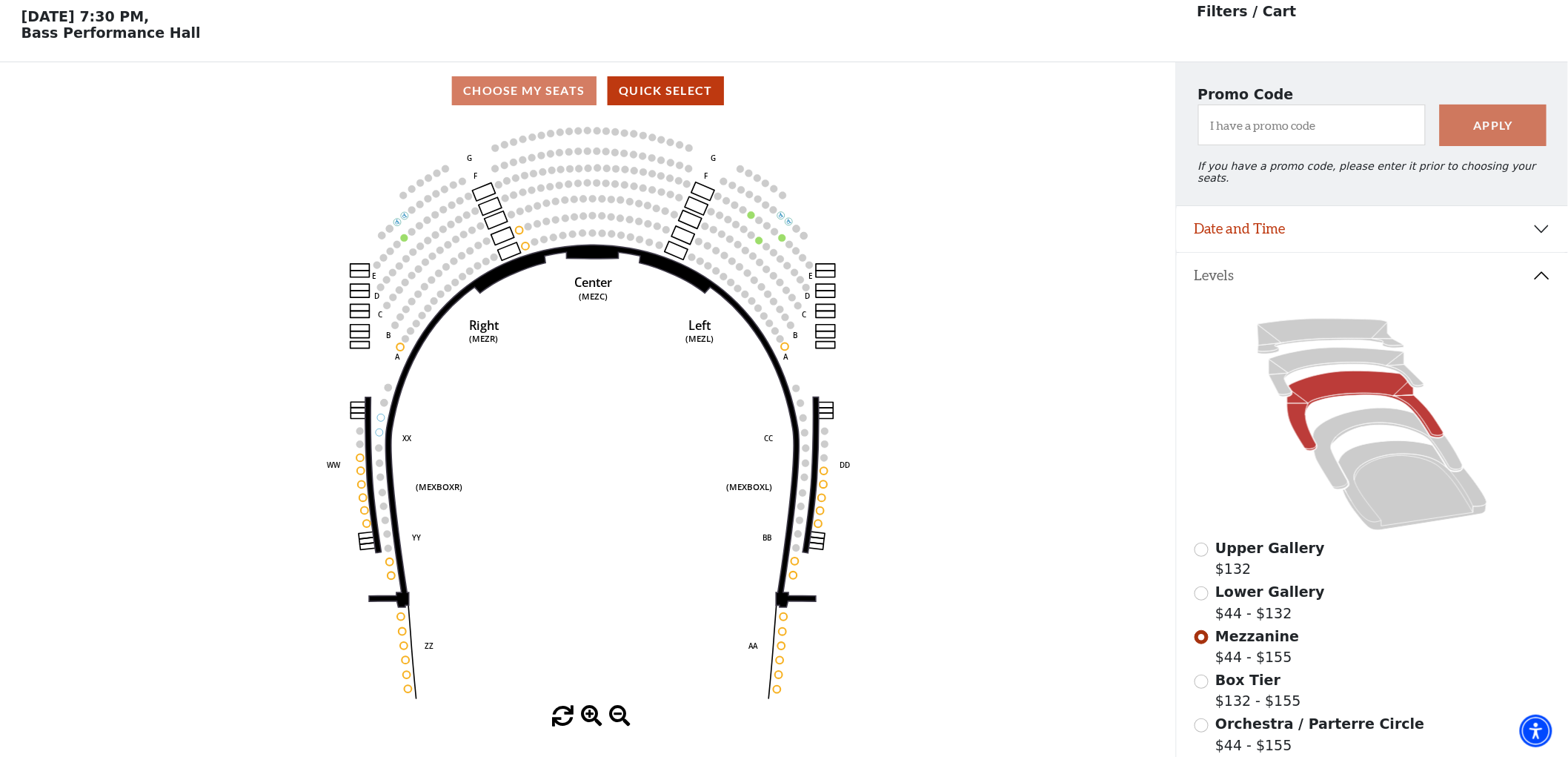
scroll to position [68, 0]
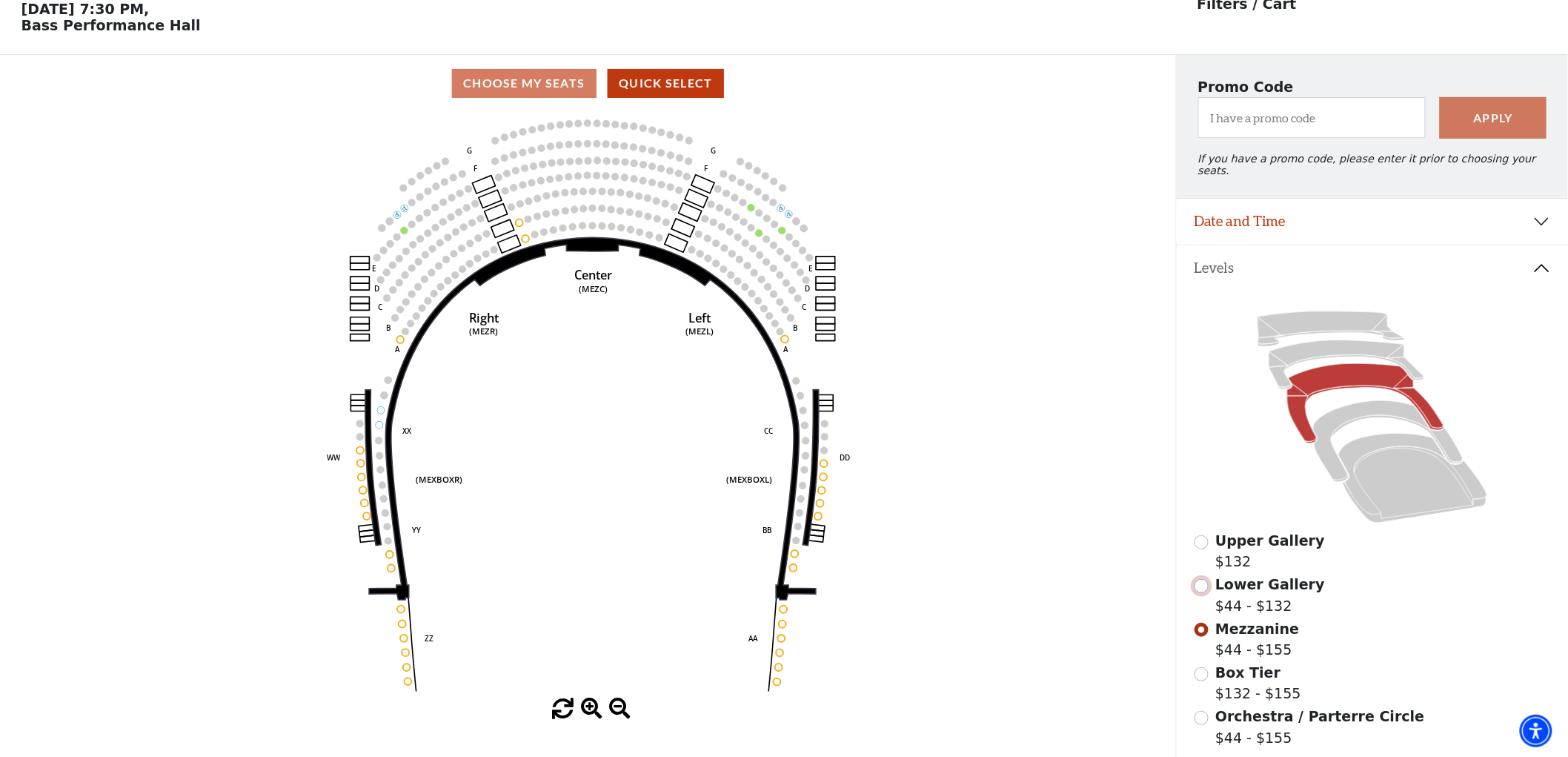
click at [1205, 579] on input "Lower Gallery$44 - $132\a" at bounding box center [1201, 586] width 14 height 14
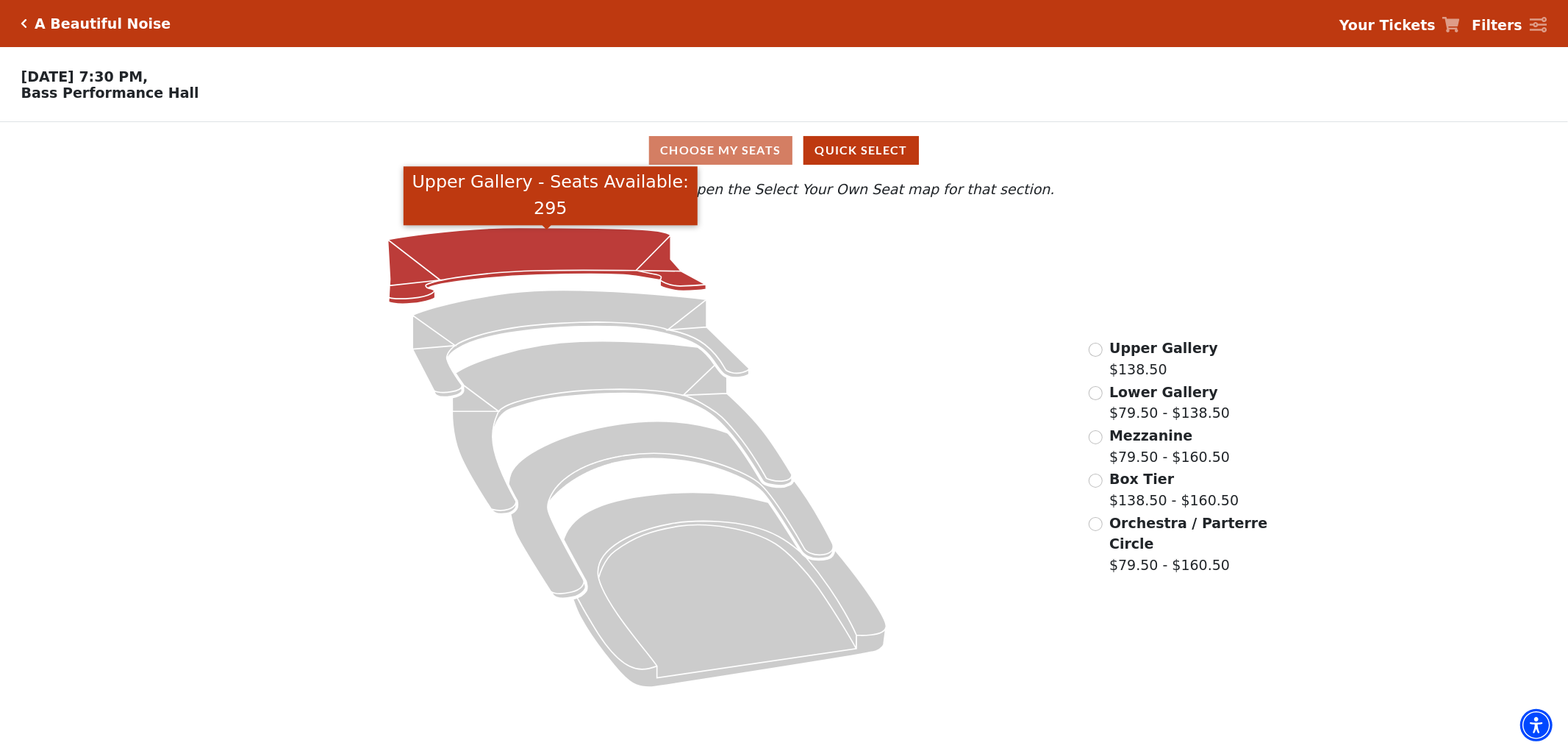
click at [644, 246] on icon "Upper Gallery - Seats Available: 295" at bounding box center [546, 265] width 318 height 76
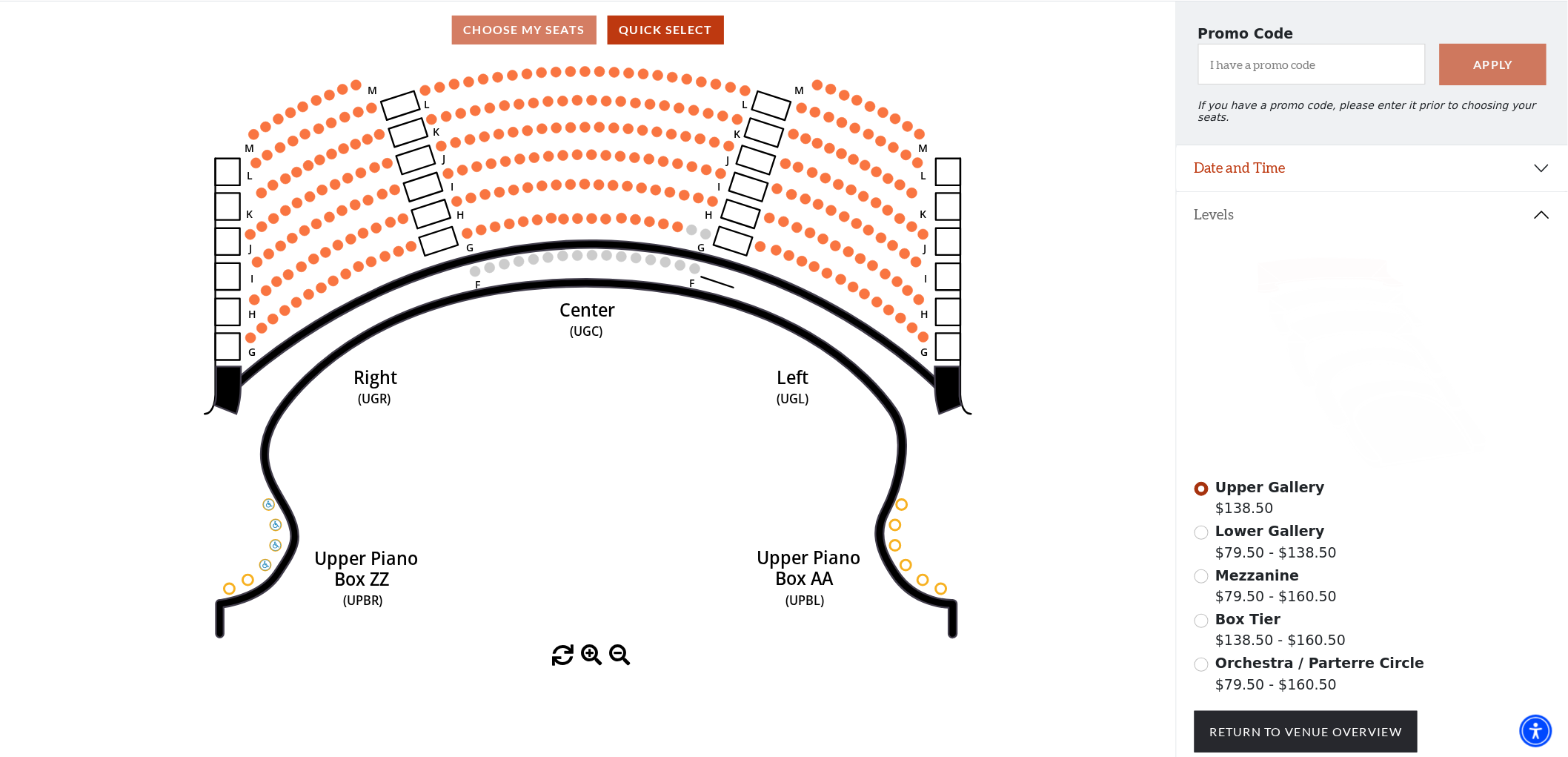
scroll to position [151, 0]
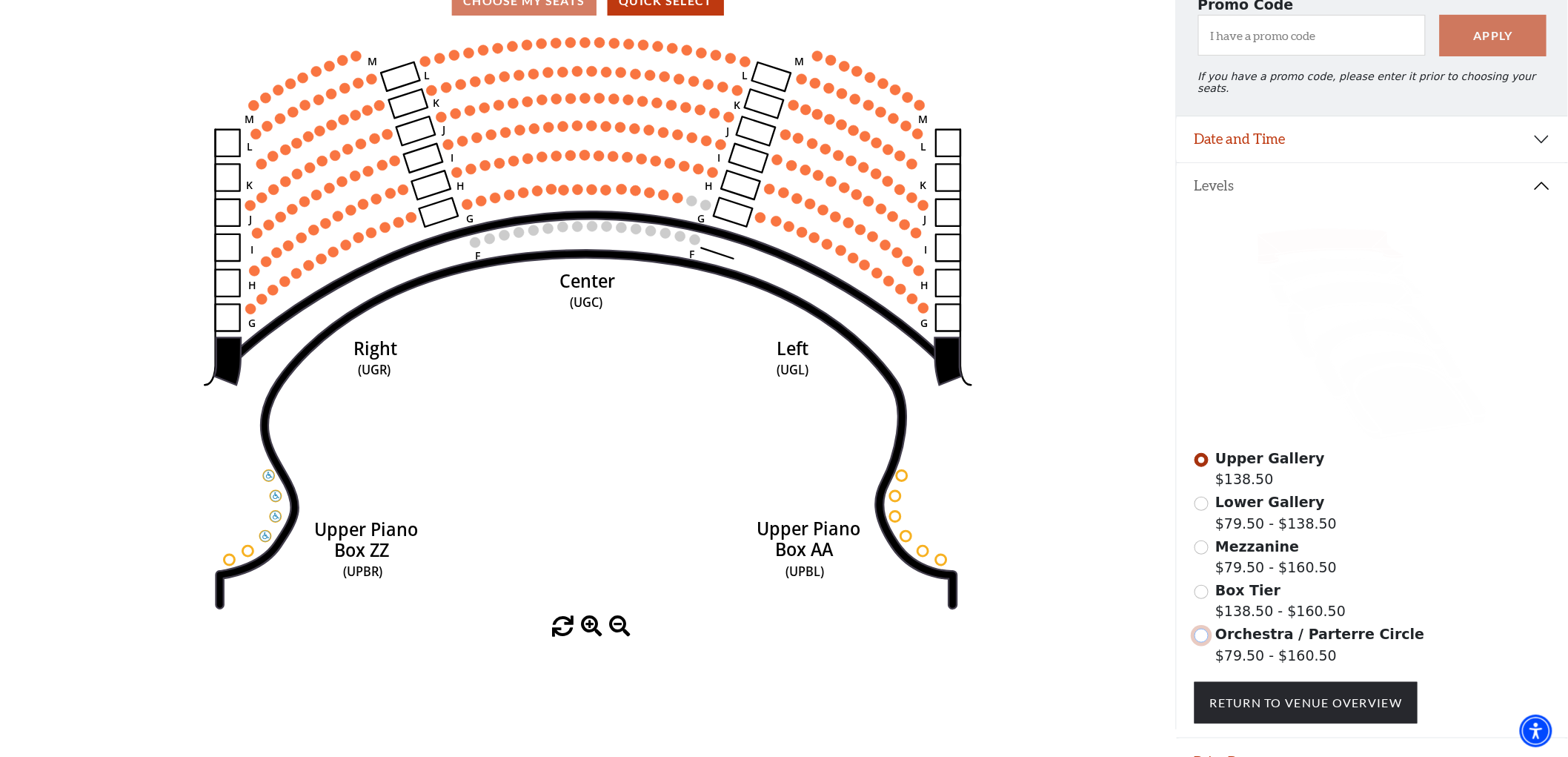
click at [1206, 633] on input "Orchestra / Parterre Circle$79.50 - $160.50\a" at bounding box center [1201, 635] width 14 height 14
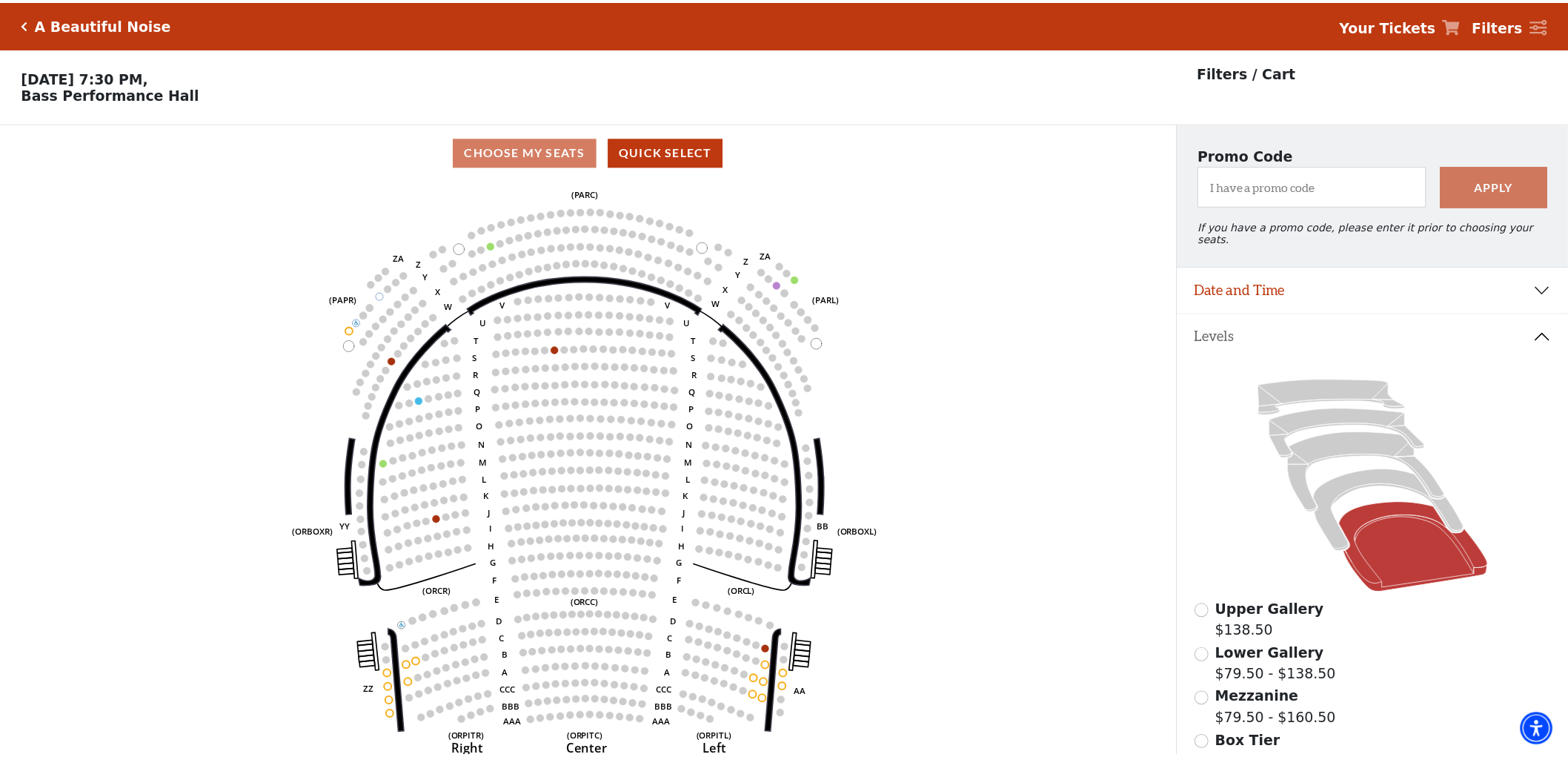
scroll to position [68, 0]
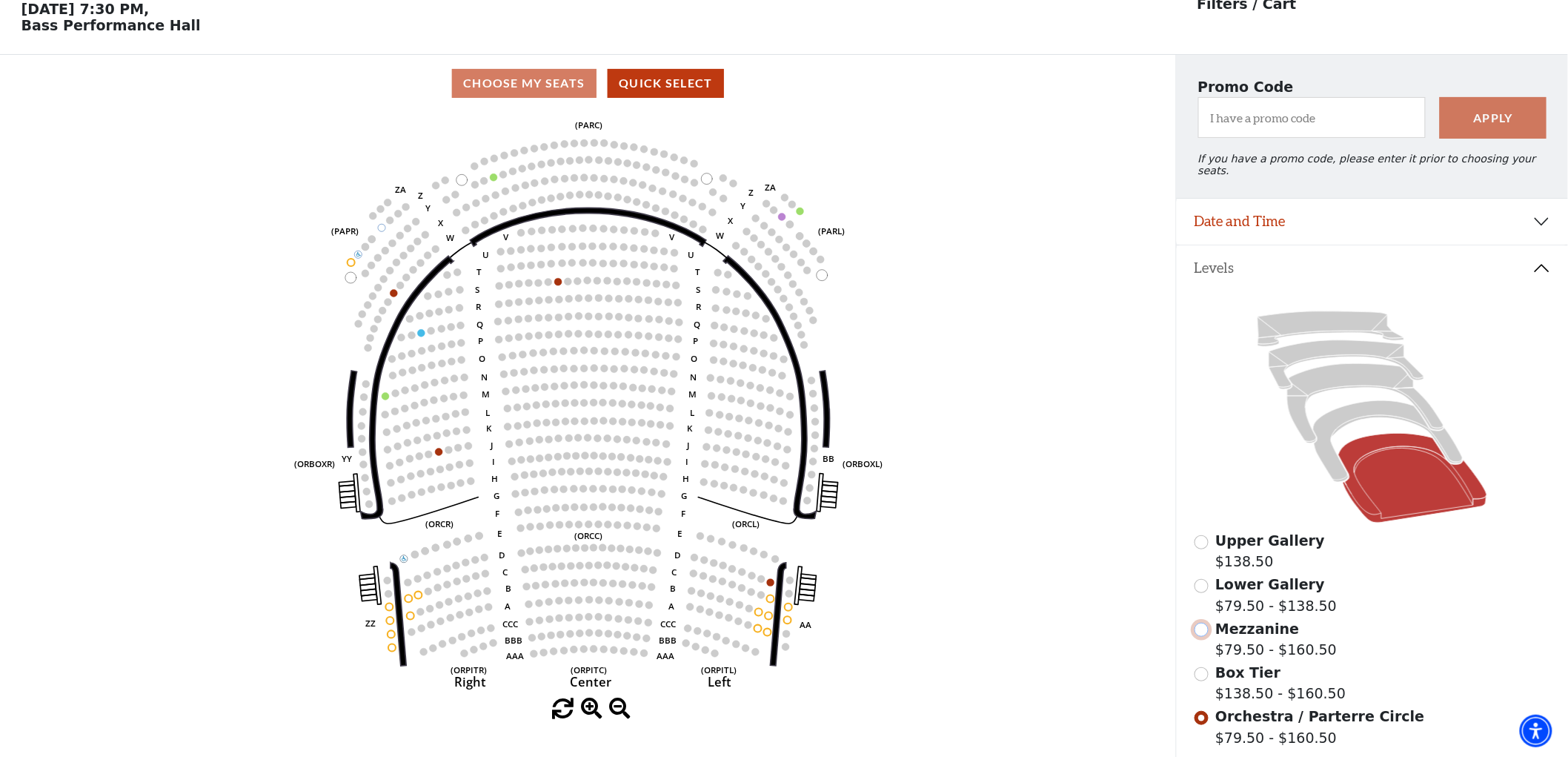
click at [1197, 623] on input "Mezzanine$79.50 - $160.50\a" at bounding box center [1201, 630] width 14 height 14
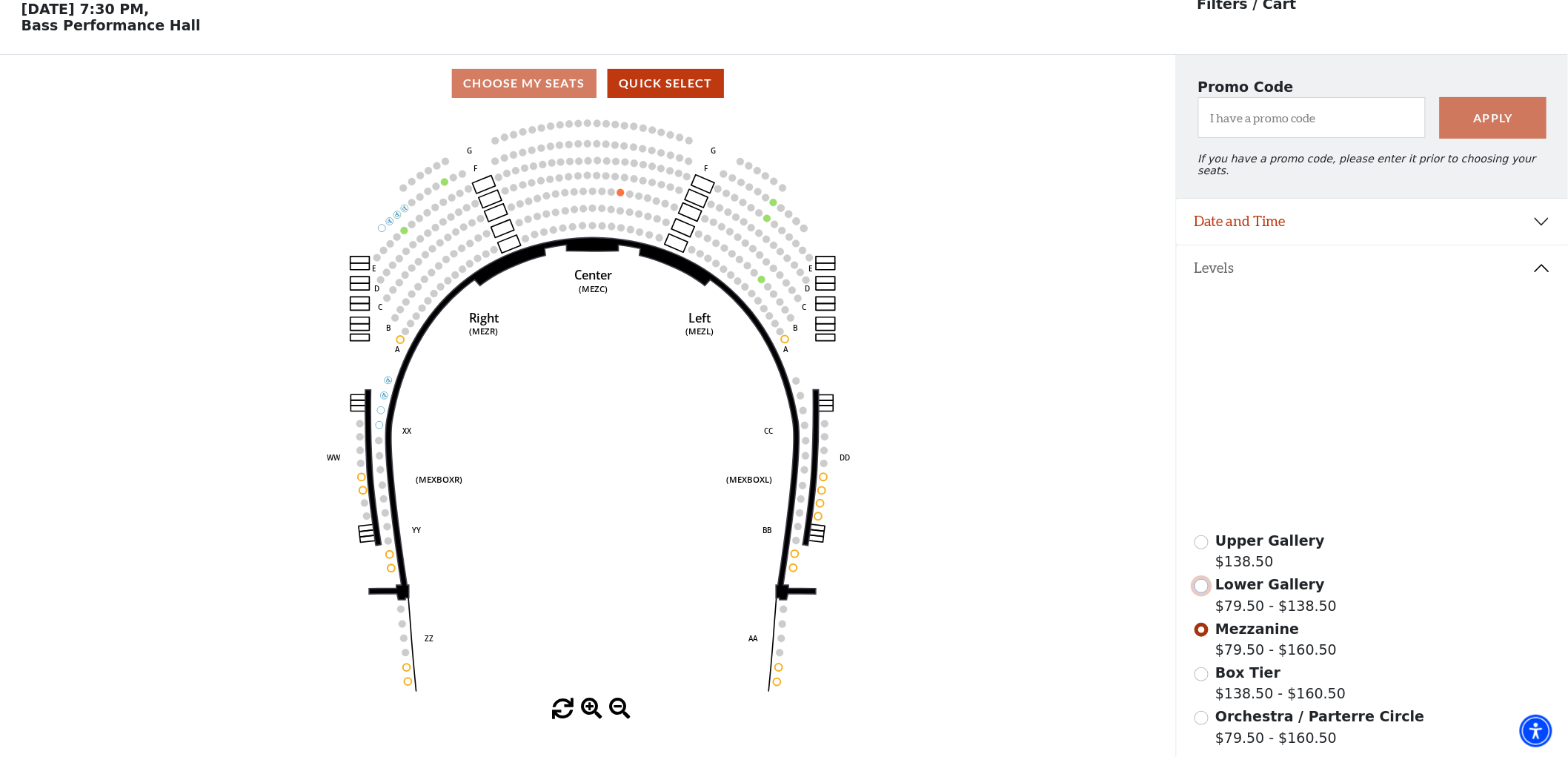
click at [1201, 581] on input "Lower Gallery$79.50 - $138.50\a" at bounding box center [1201, 586] width 14 height 14
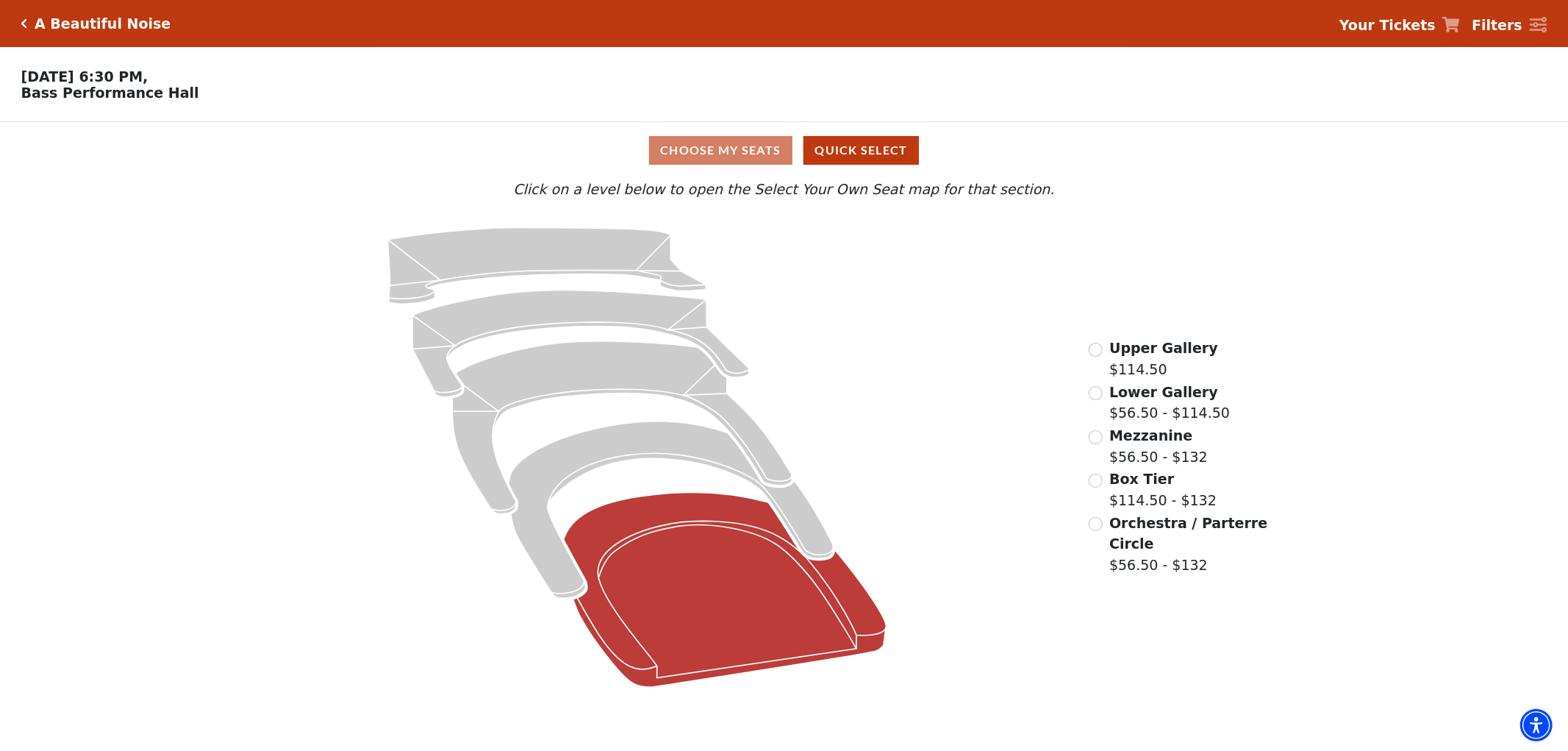
click at [689, 511] on icon at bounding box center [725, 590] width 323 height 195
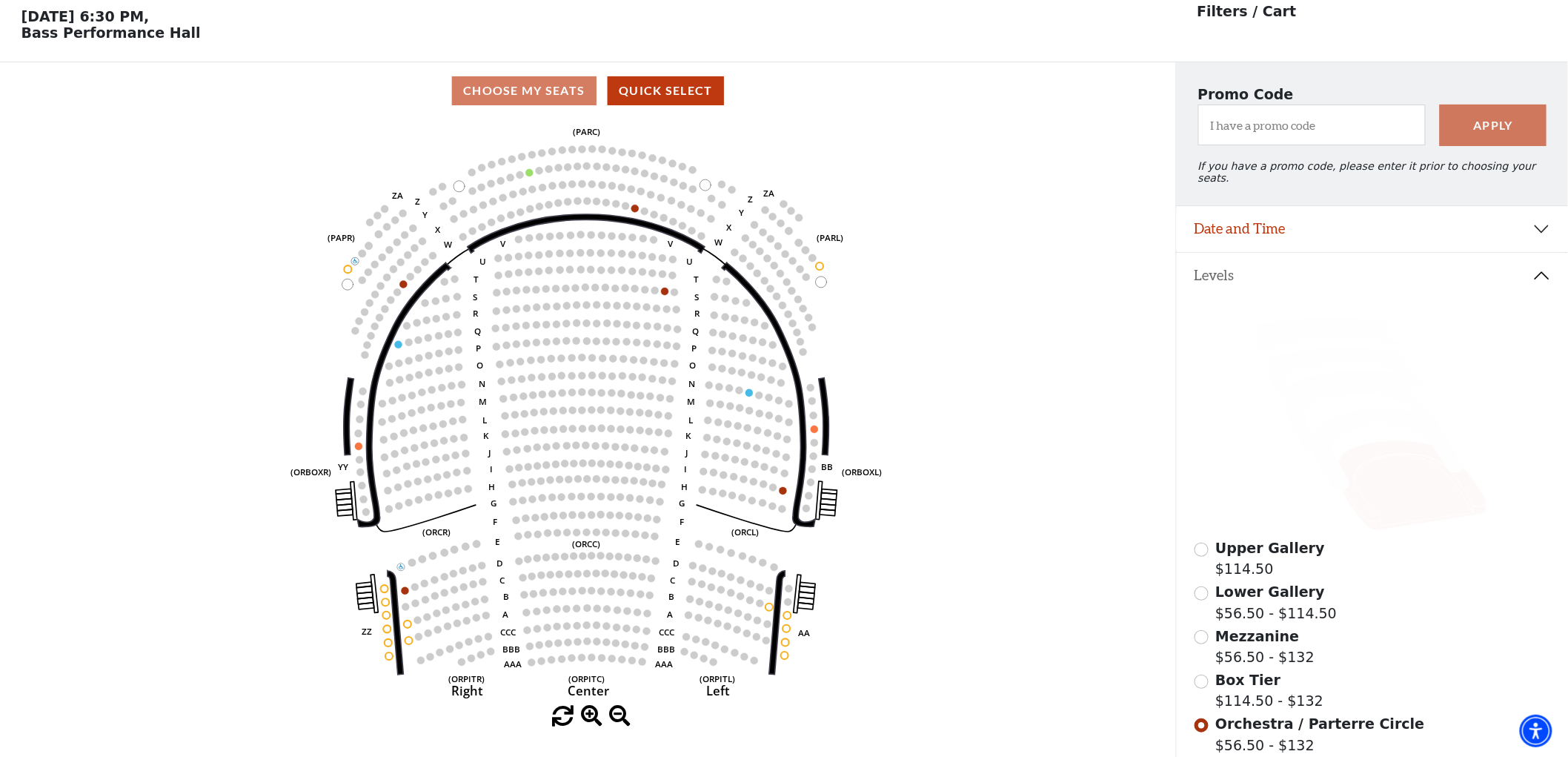
scroll to position [68, 0]
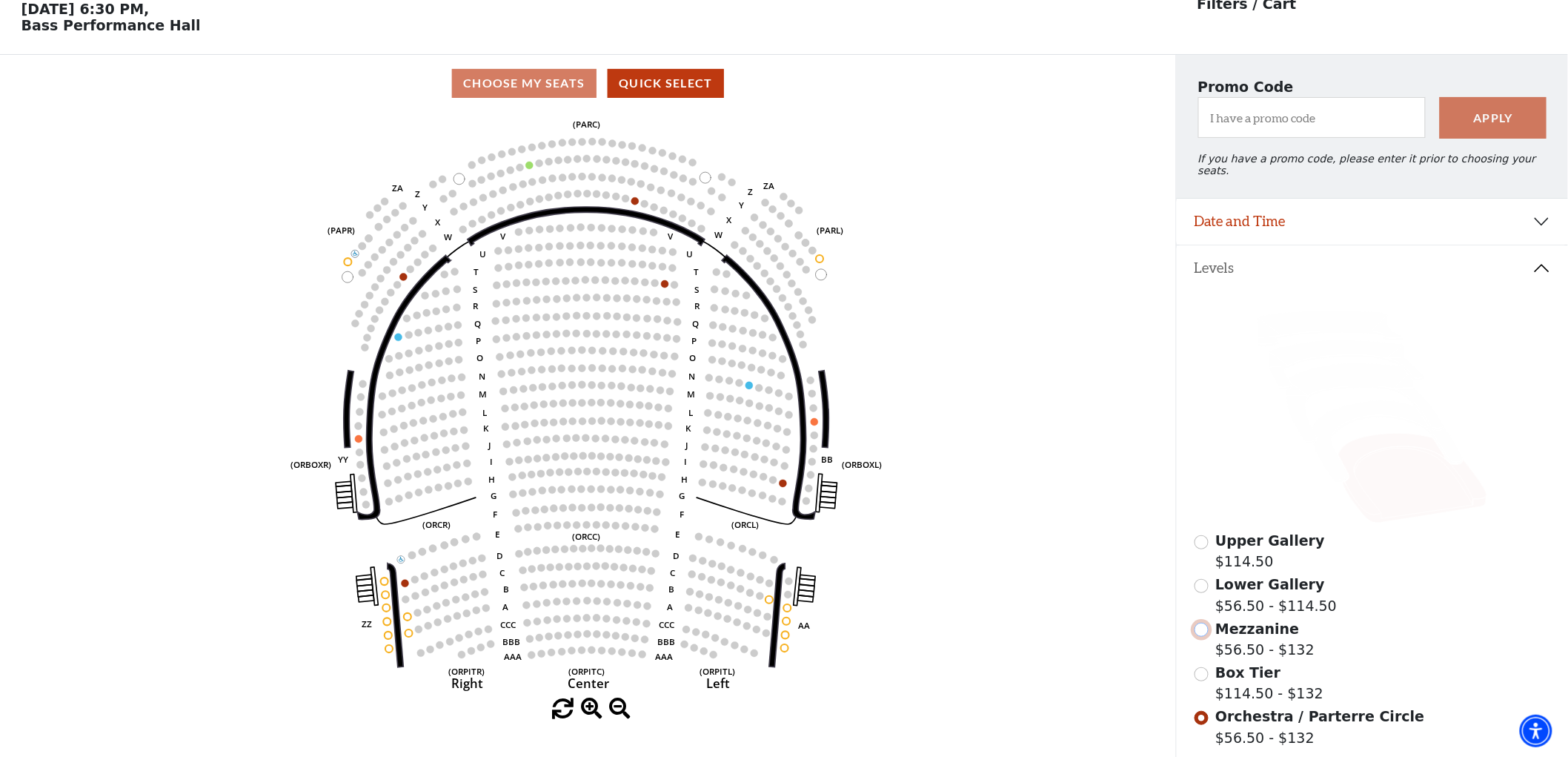
click at [1201, 623] on input "Mezzanine$56.50 - $132\a" at bounding box center [1201, 630] width 14 height 14
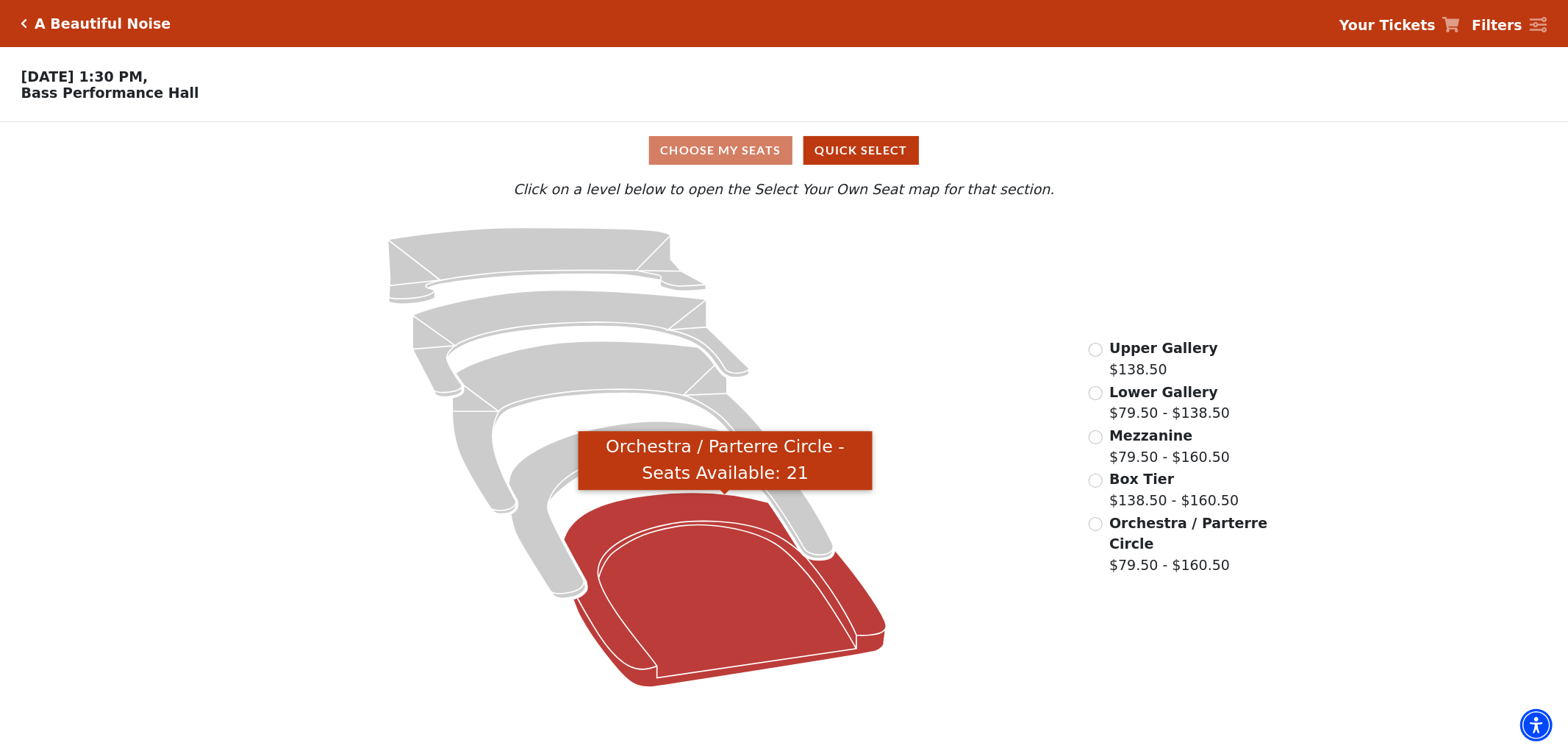
click at [736, 532] on icon "Orchestra / Parterre Circle - Seats Available: 21" at bounding box center [725, 590] width 323 height 195
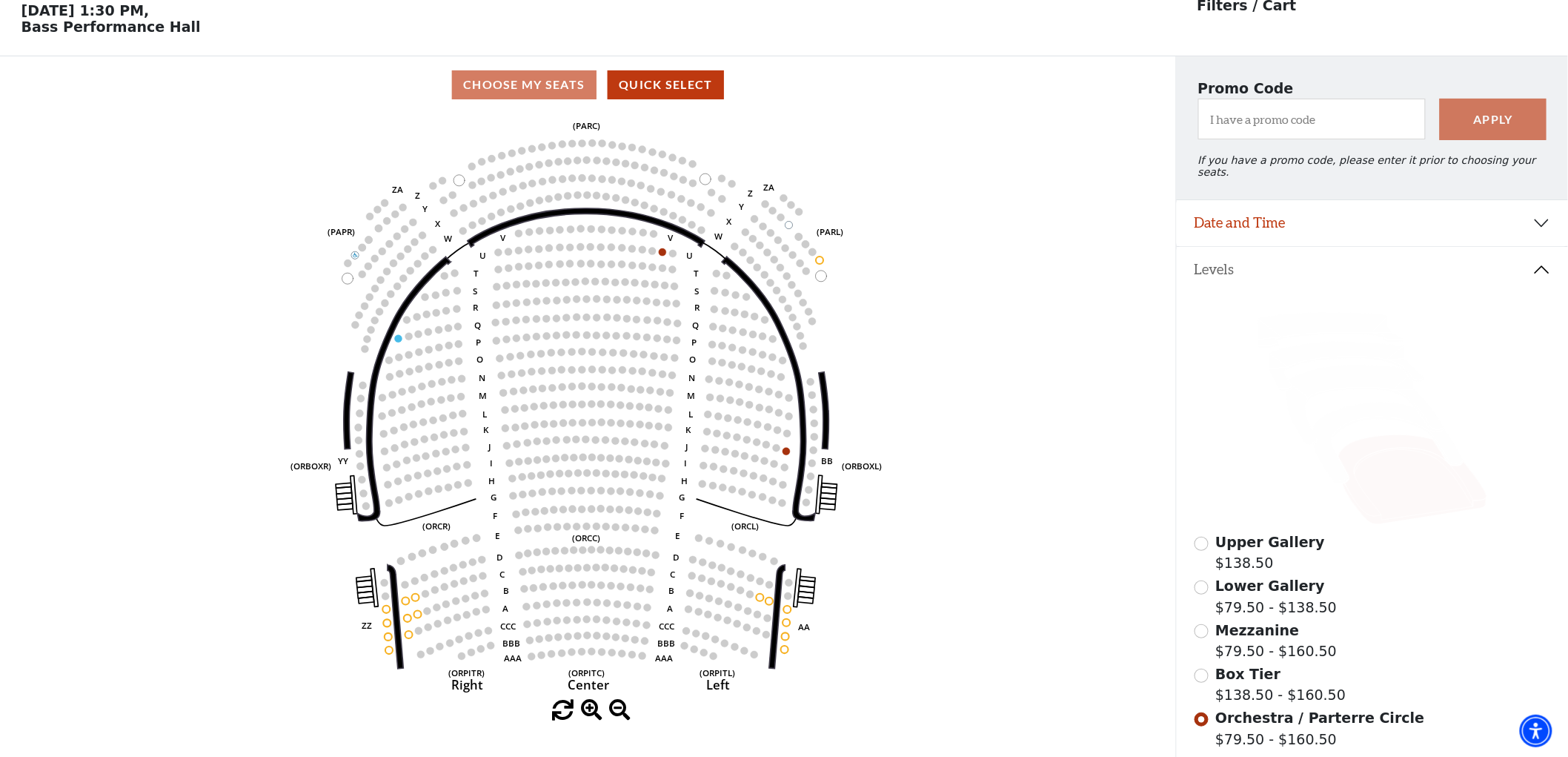
scroll to position [68, 0]
click at [1196, 623] on input "Mezzanine$79.50 - $160.50\a" at bounding box center [1201, 630] width 14 height 14
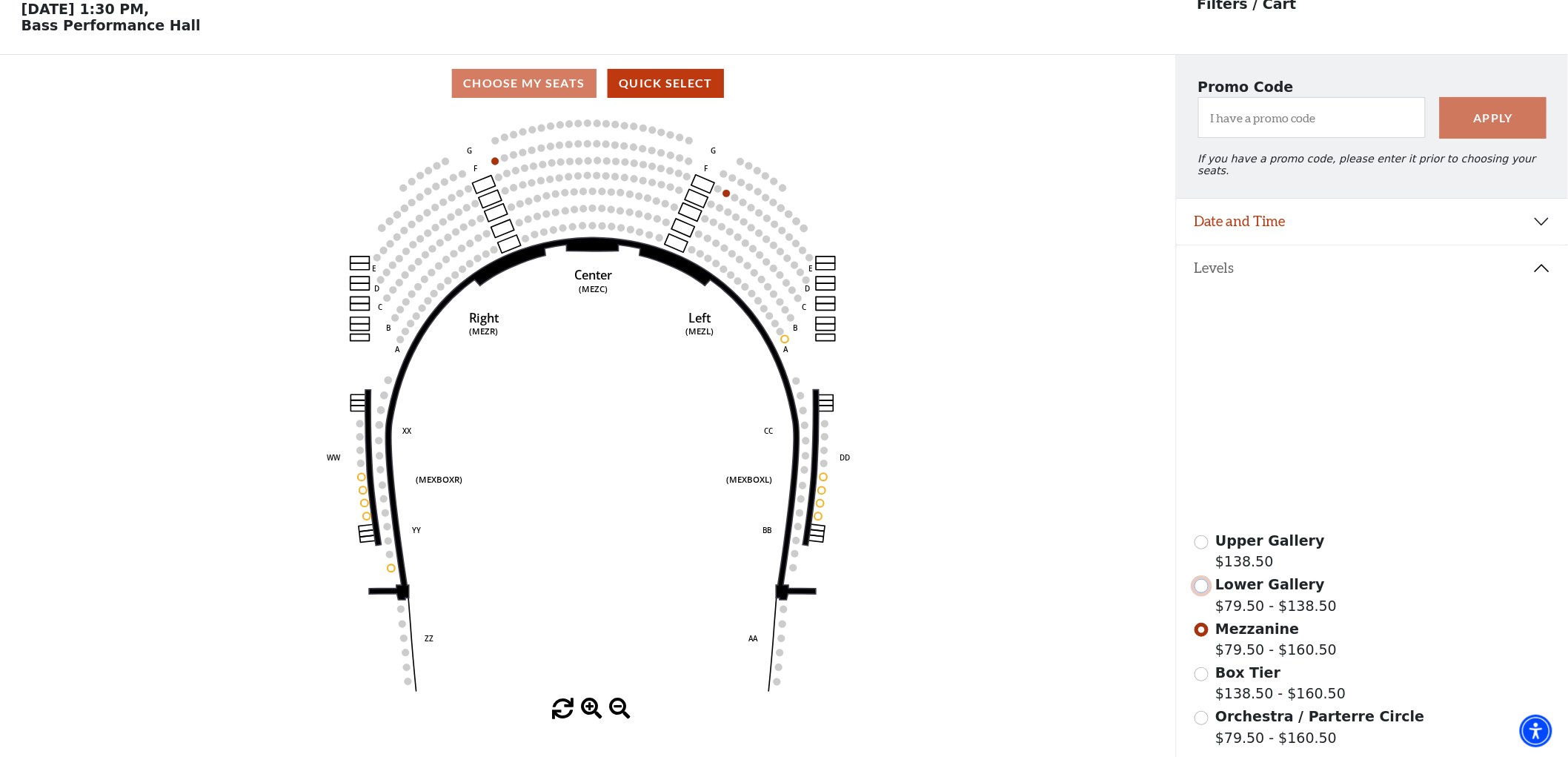
click at [1199, 579] on input "Lower Gallery$79.50 - $138.50\a" at bounding box center [1201, 586] width 14 height 14
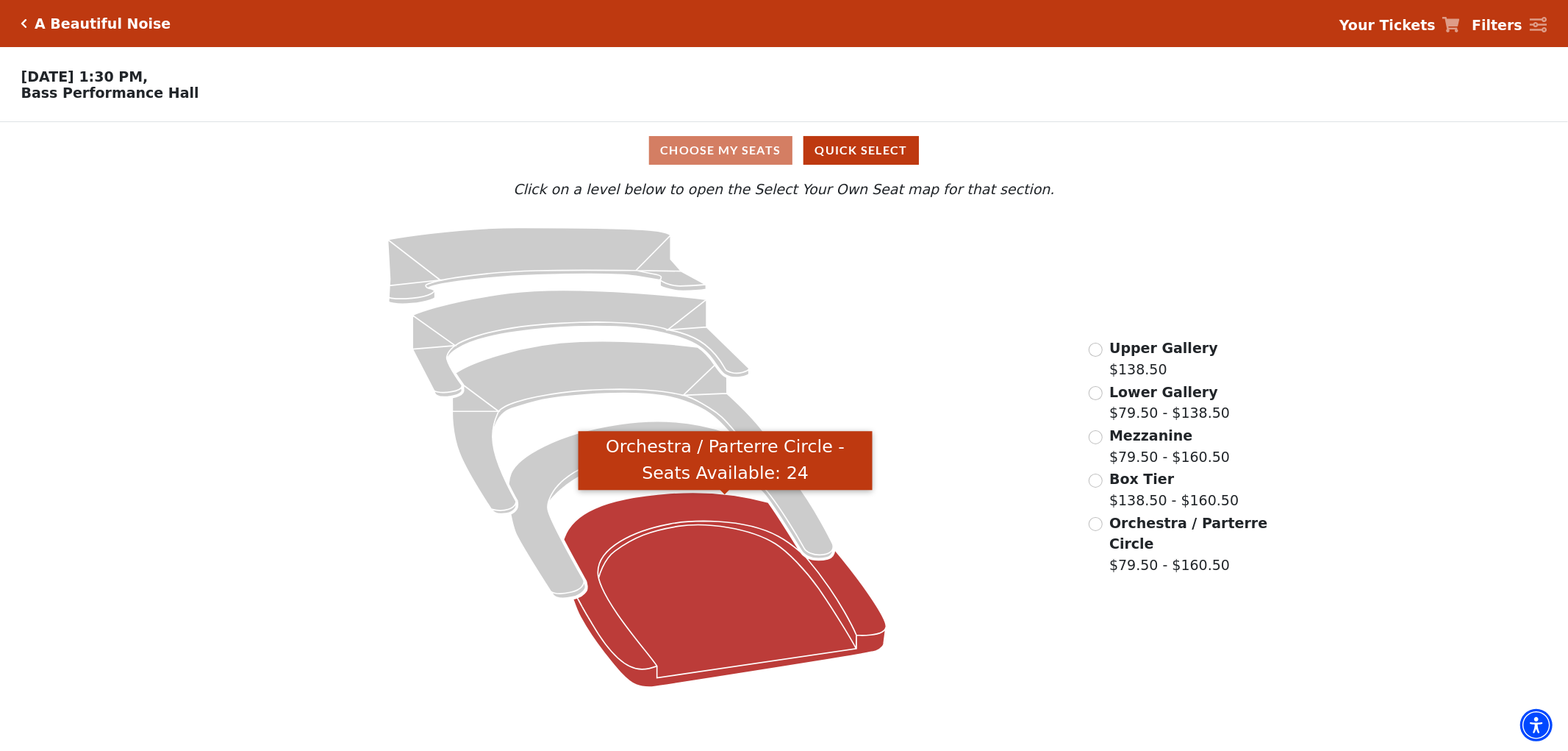
click at [711, 528] on icon "Orchestra / Parterre Circle - Seats Available: 24" at bounding box center [725, 590] width 323 height 195
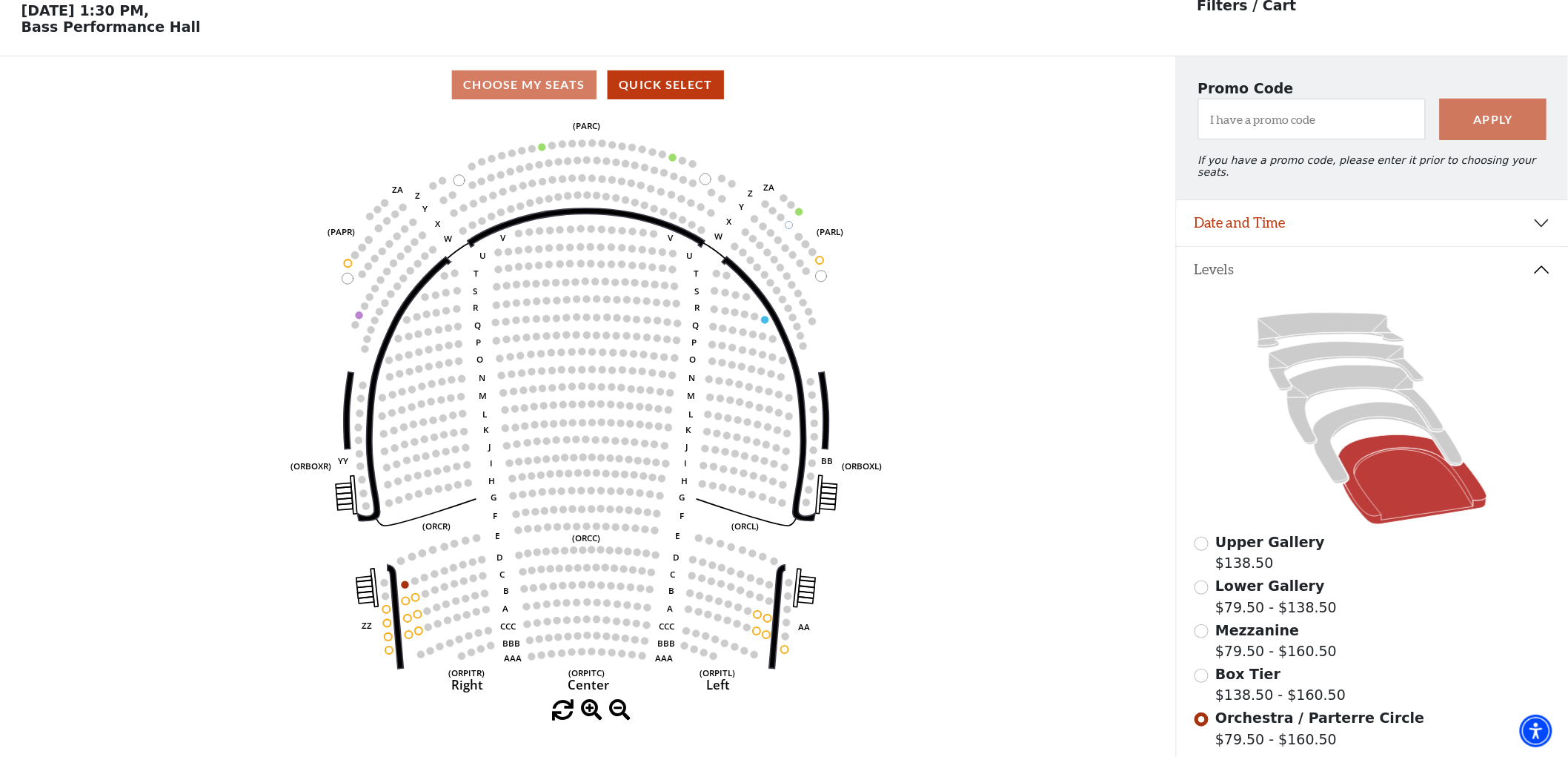
scroll to position [68, 0]
click at [1204, 623] on input "Mezzanine$79.50 - $160.50\a" at bounding box center [1201, 630] width 14 height 14
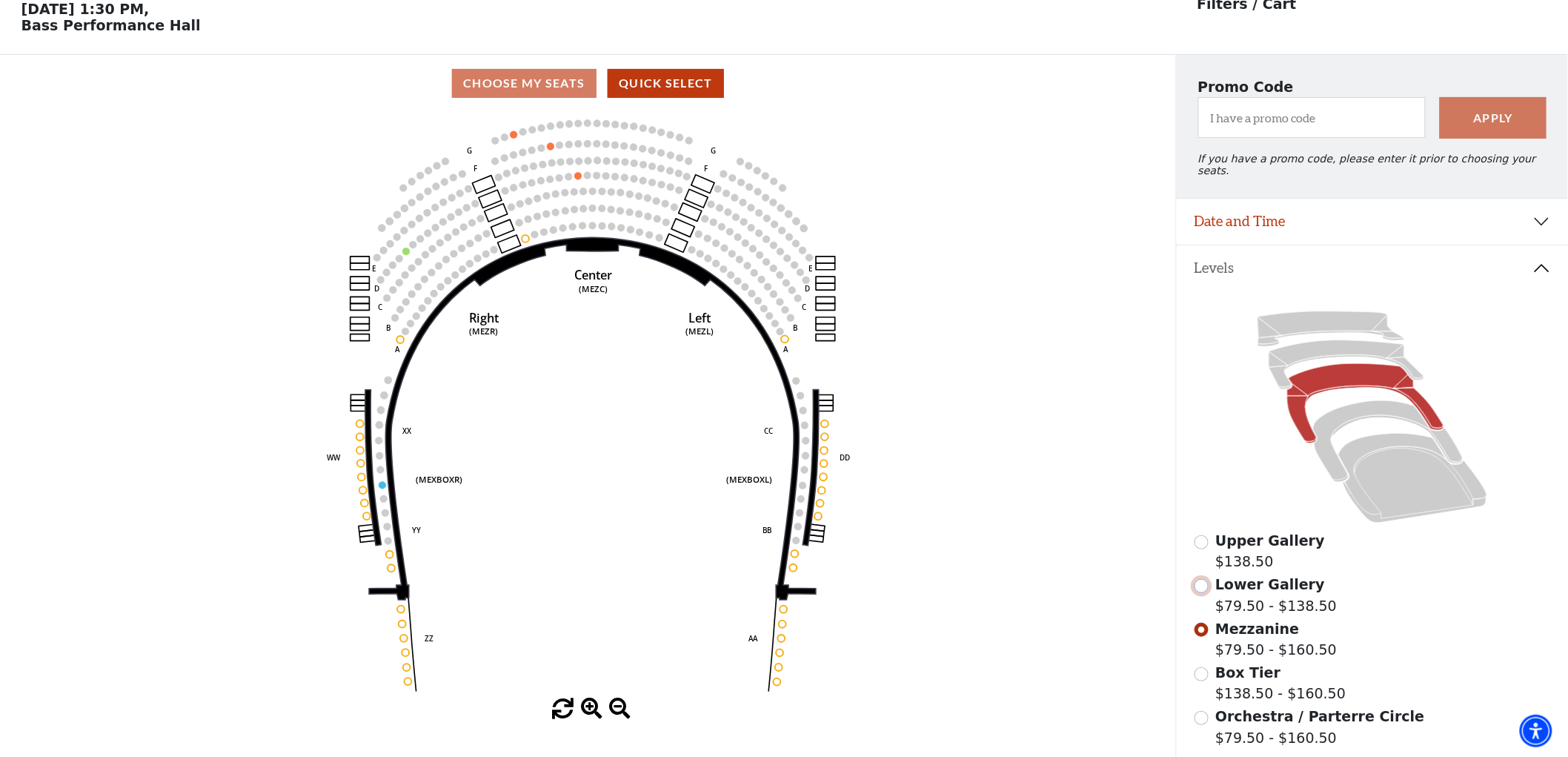
click at [1196, 579] on input "Lower Gallery$79.50 - $138.50\a" at bounding box center [1201, 586] width 14 height 14
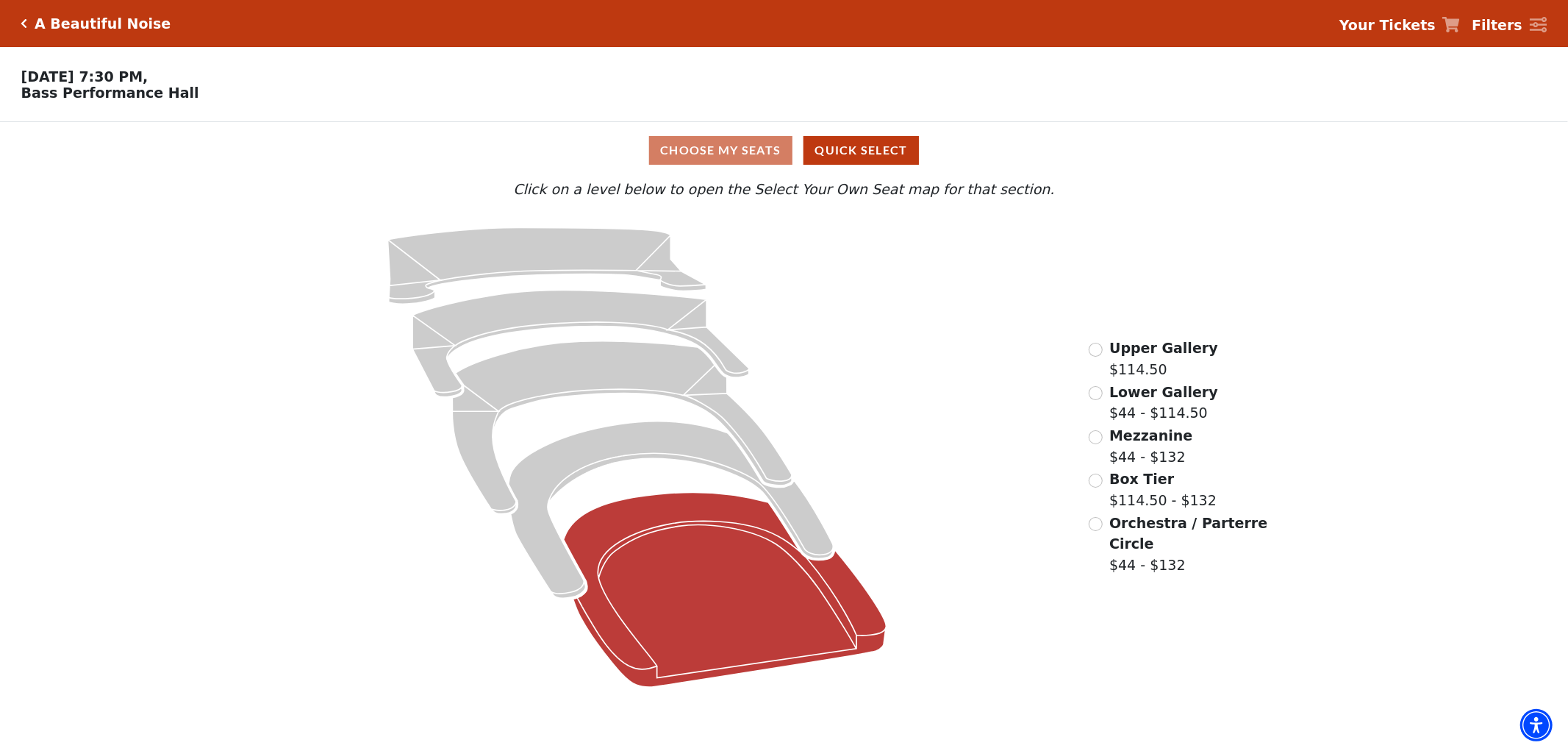
click at [746, 626] on icon at bounding box center [725, 590] width 323 height 195
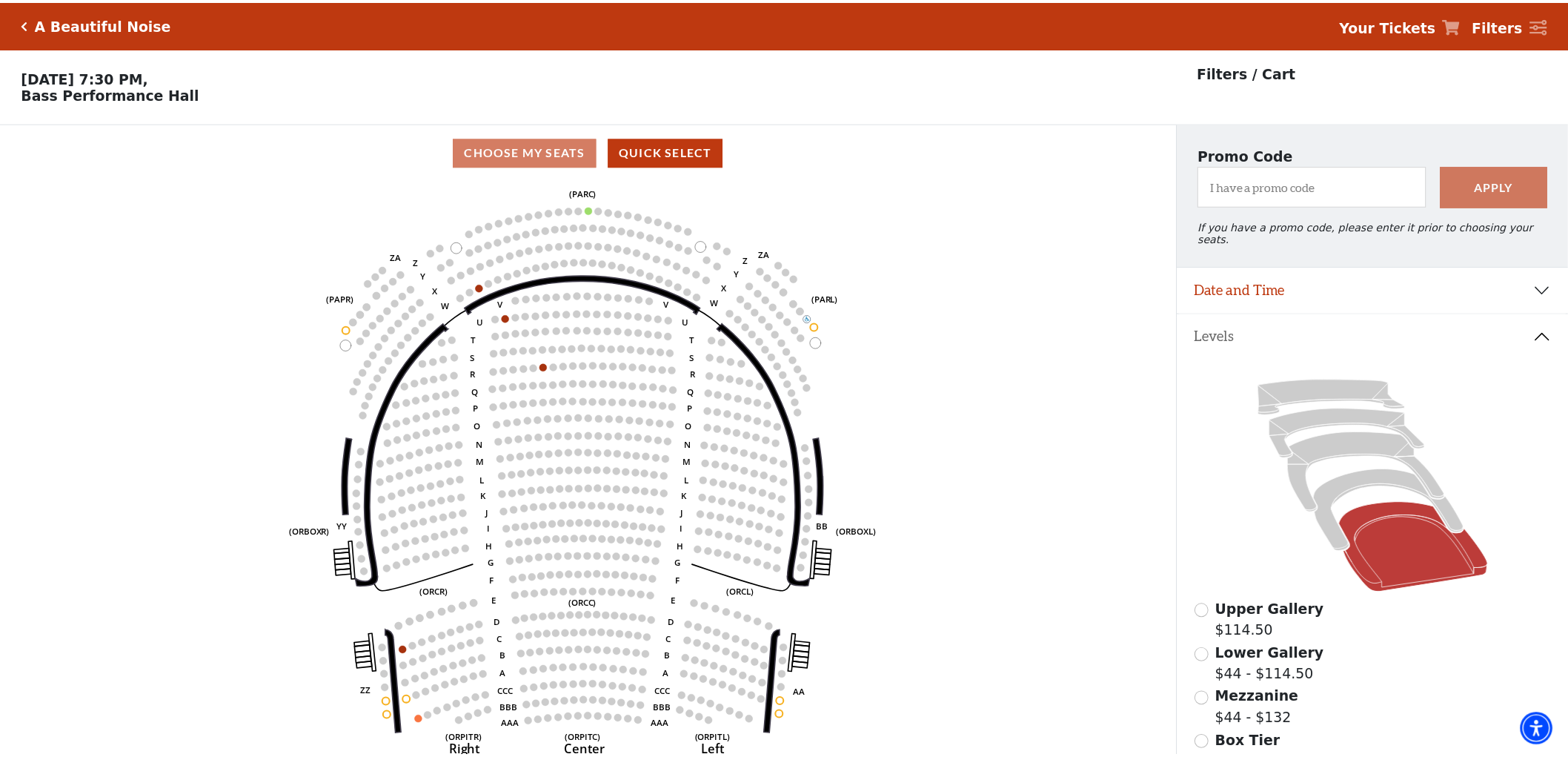
scroll to position [68, 0]
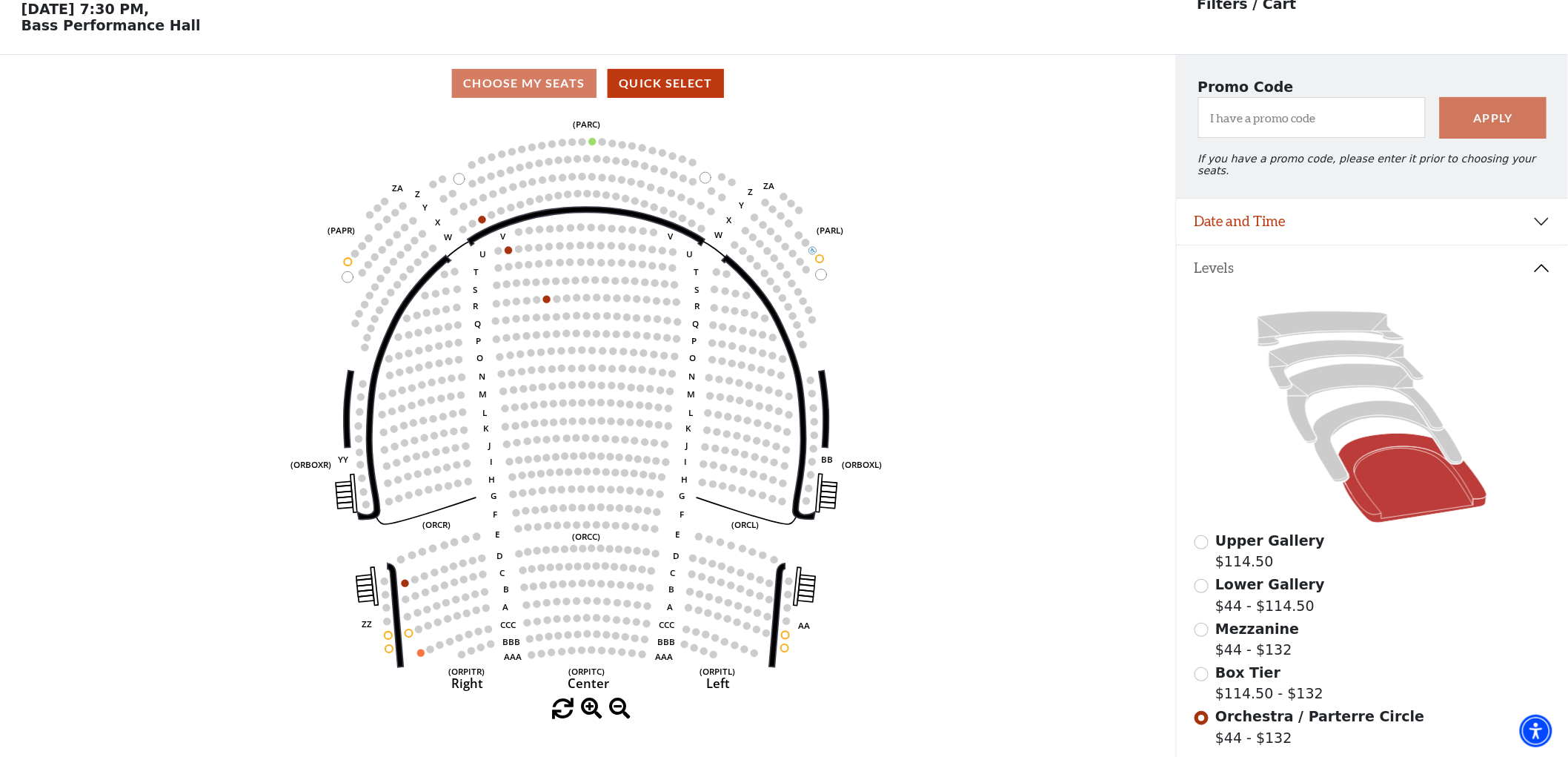
click at [1209, 619] on div "Mezzanine $44 - $132" at bounding box center [1373, 638] width 356 height 42
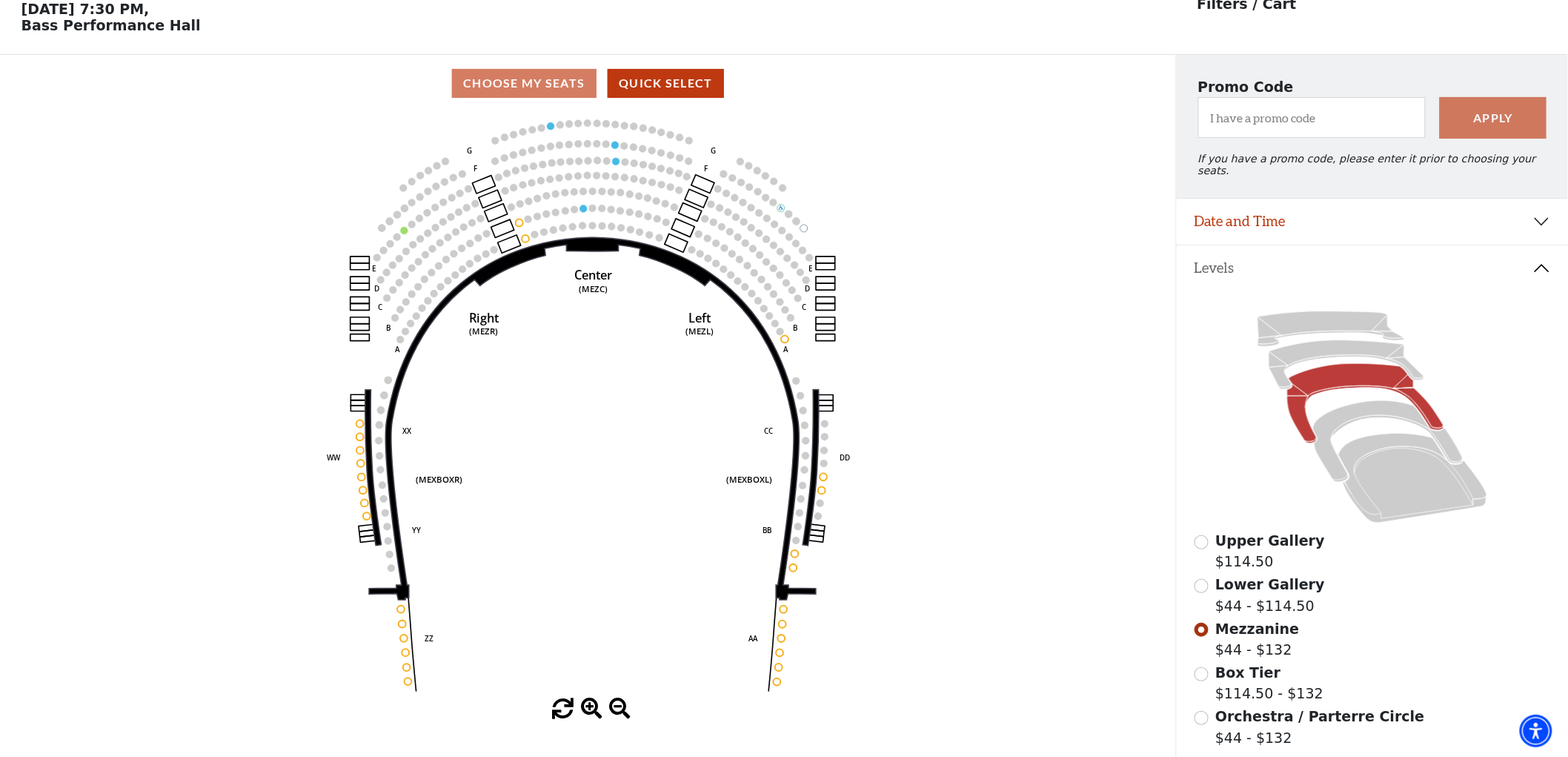
click at [1231, 581] on span "Lower Gallery" at bounding box center [1270, 584] width 110 height 16
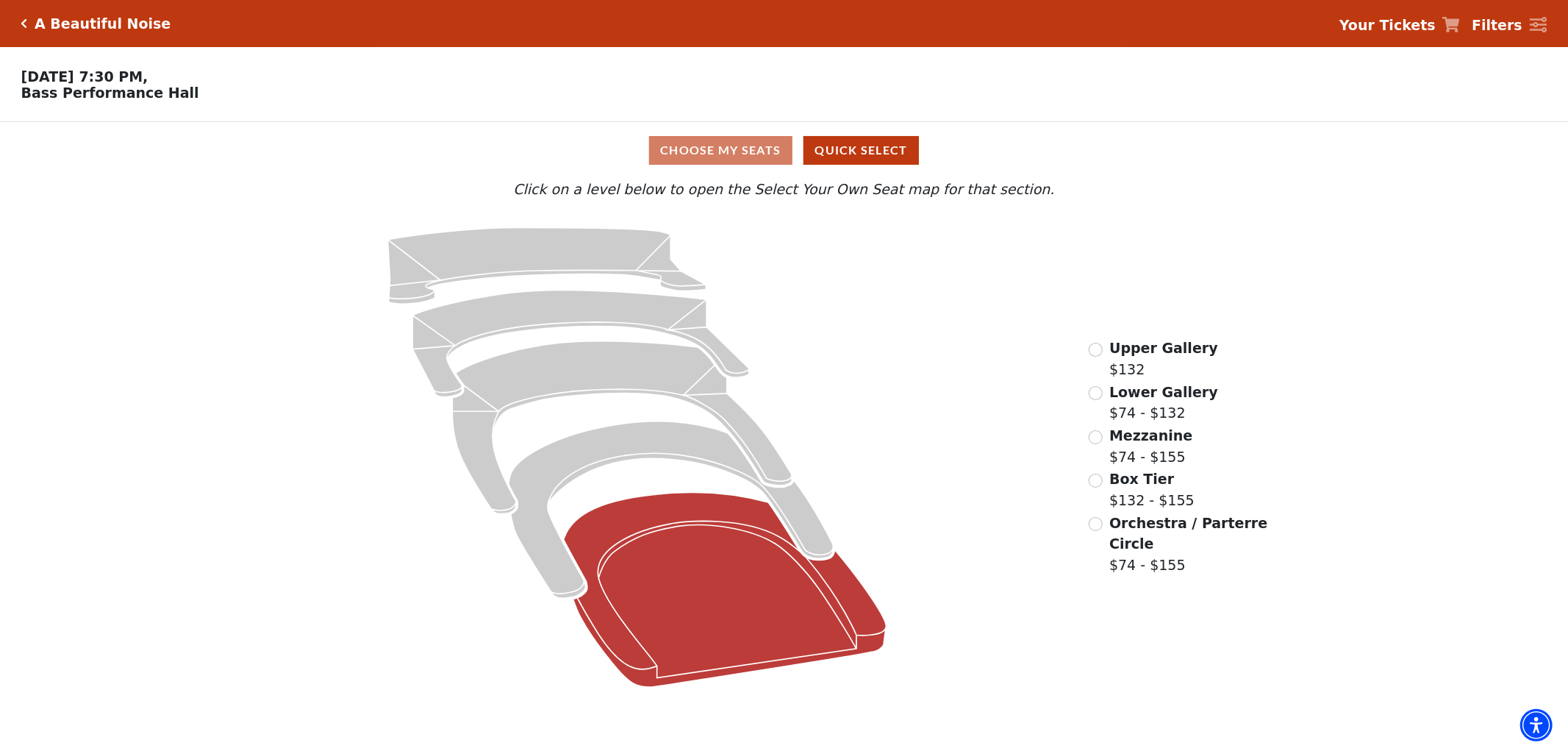
click at [770, 559] on icon at bounding box center [725, 590] width 323 height 195
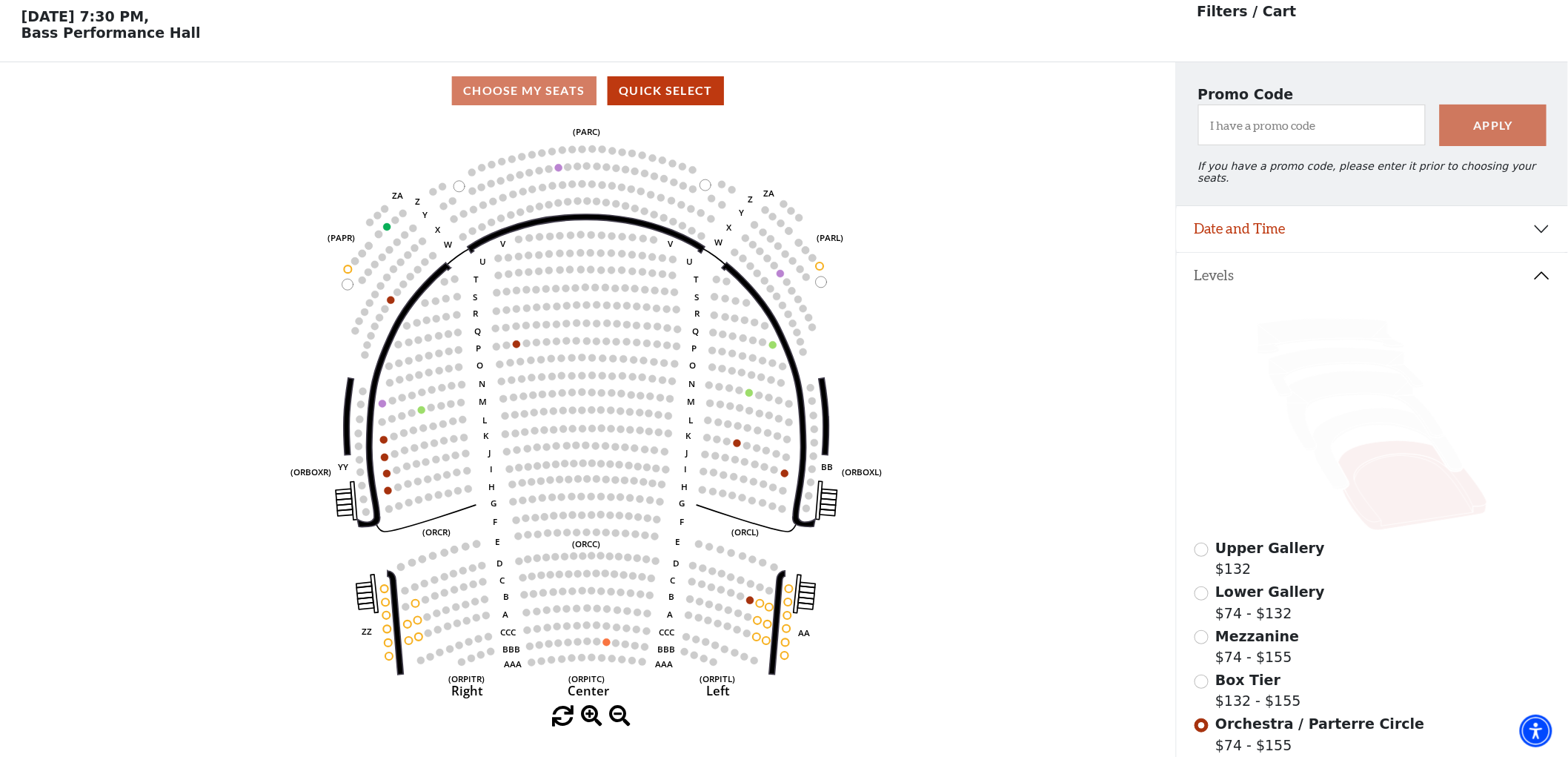
scroll to position [68, 0]
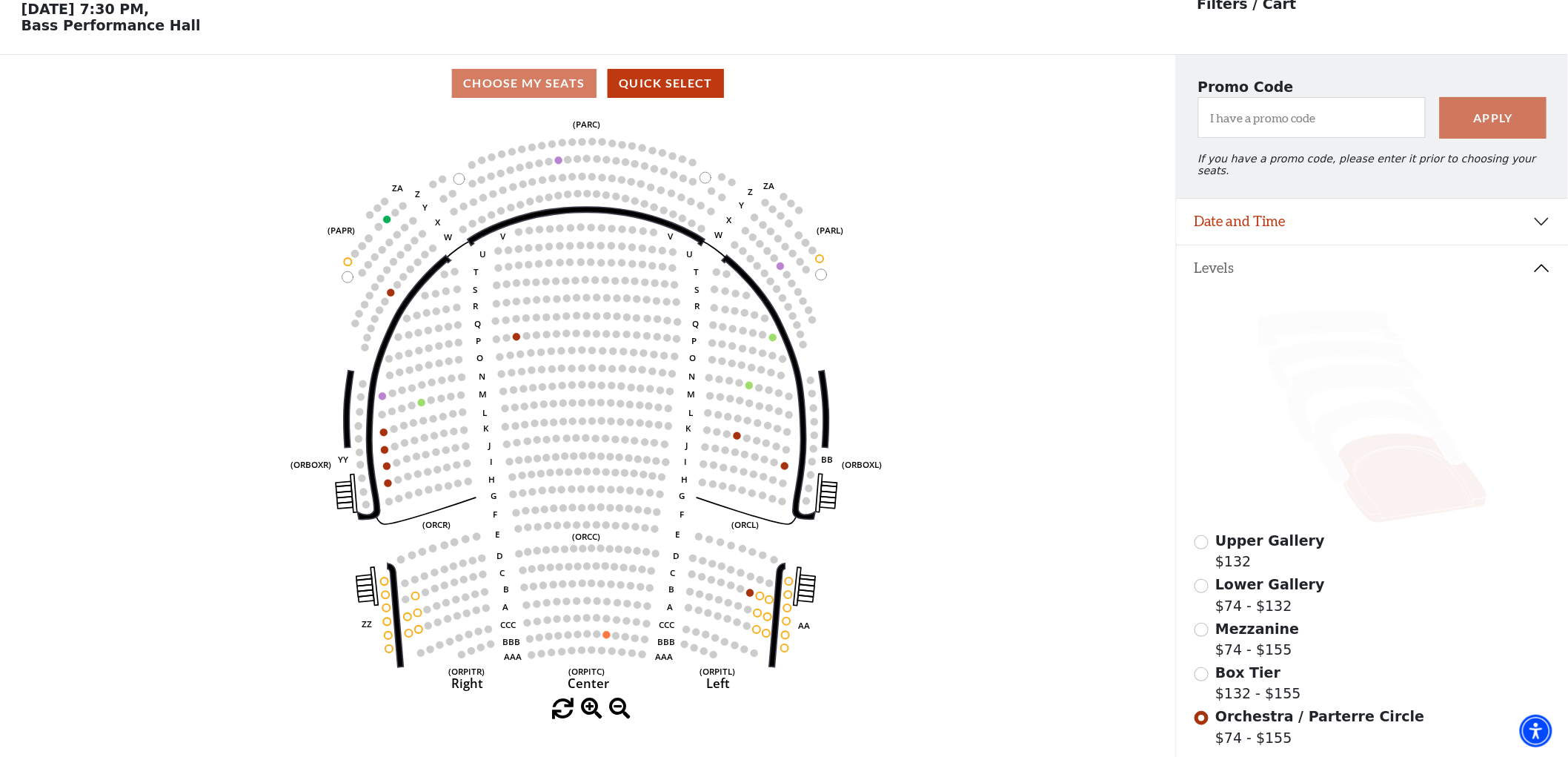
click at [1201, 618] on div "Mezzanine $74 - $155" at bounding box center [1373, 638] width 356 height 42
